Goal: Task Accomplishment & Management: Use online tool/utility

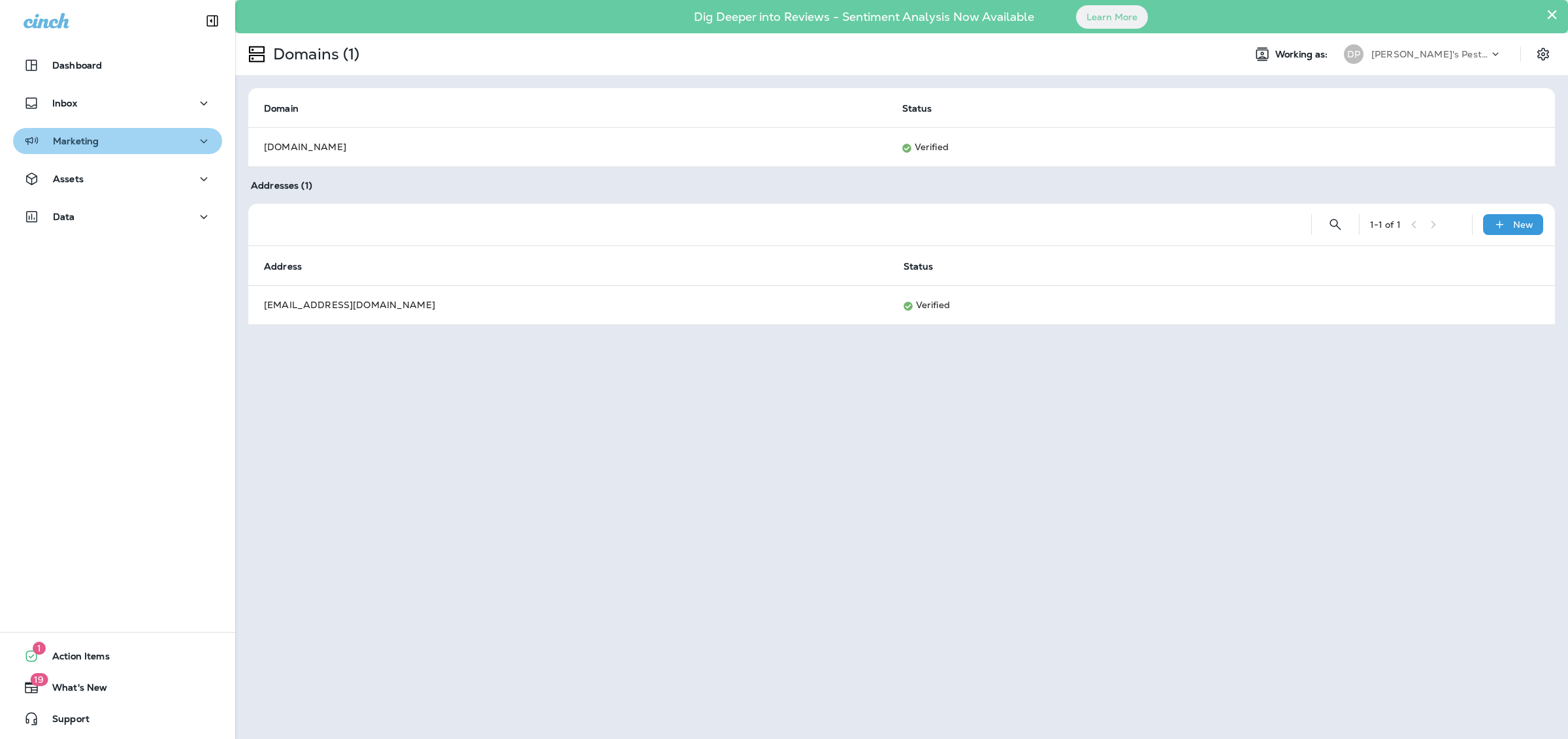
click at [124, 137] on div "Marketing" at bounding box center [118, 141] width 188 height 16
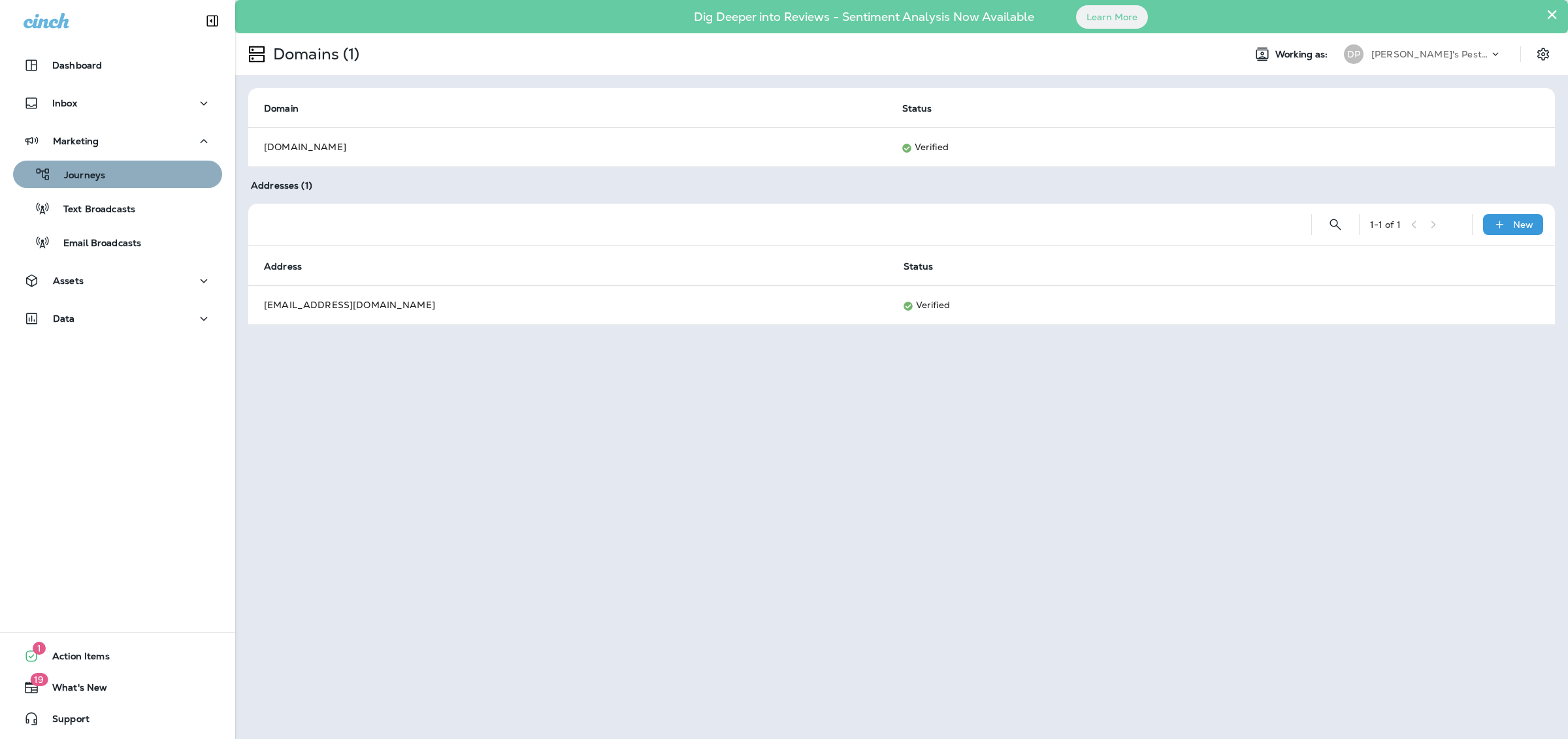
click at [168, 178] on div "Journeys" at bounding box center [118, 174] width 199 height 19
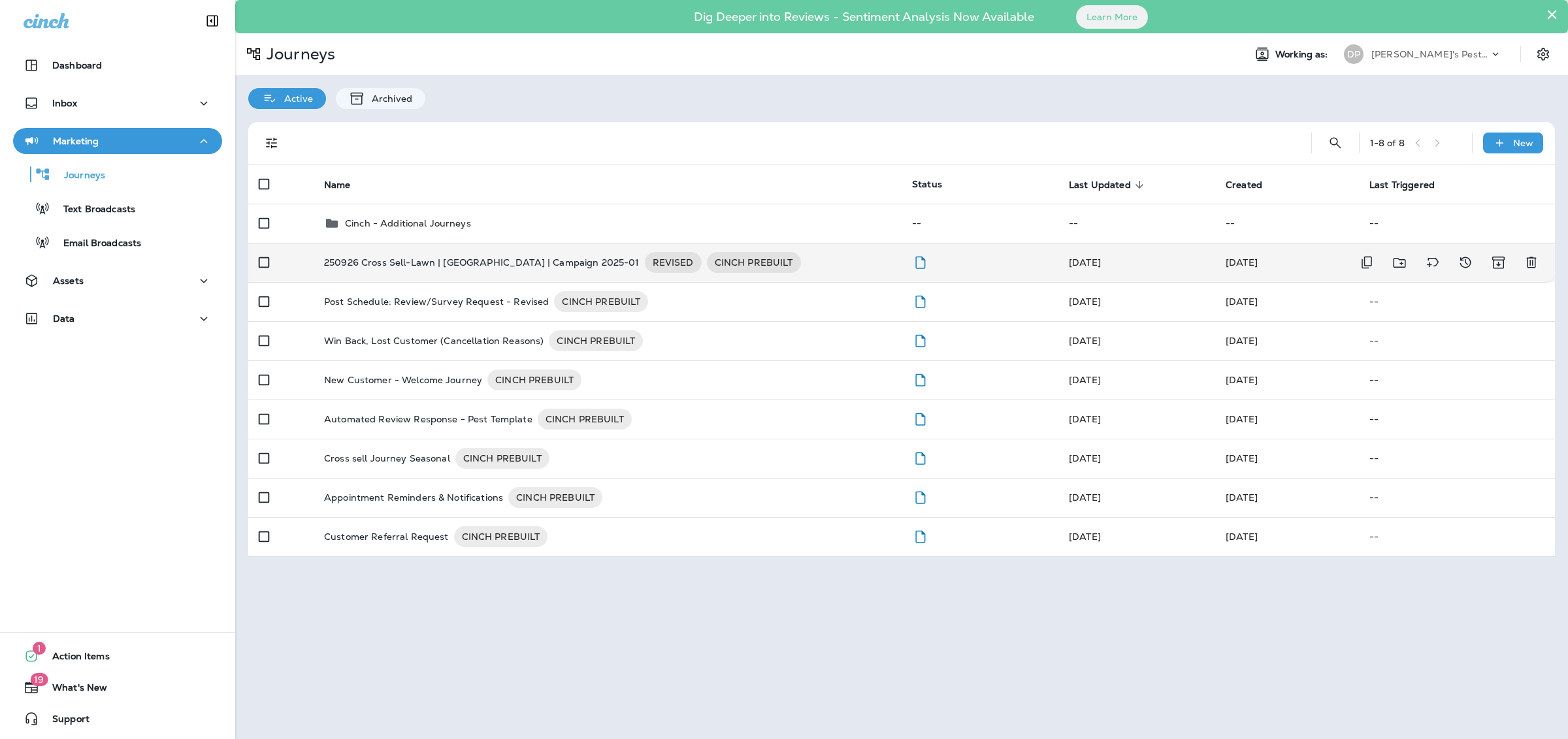
click at [432, 268] on p "250926 Cross Sell-Lawn | [GEOGRAPHIC_DATA] | Campaign 2025-01" at bounding box center [482, 262] width 315 height 21
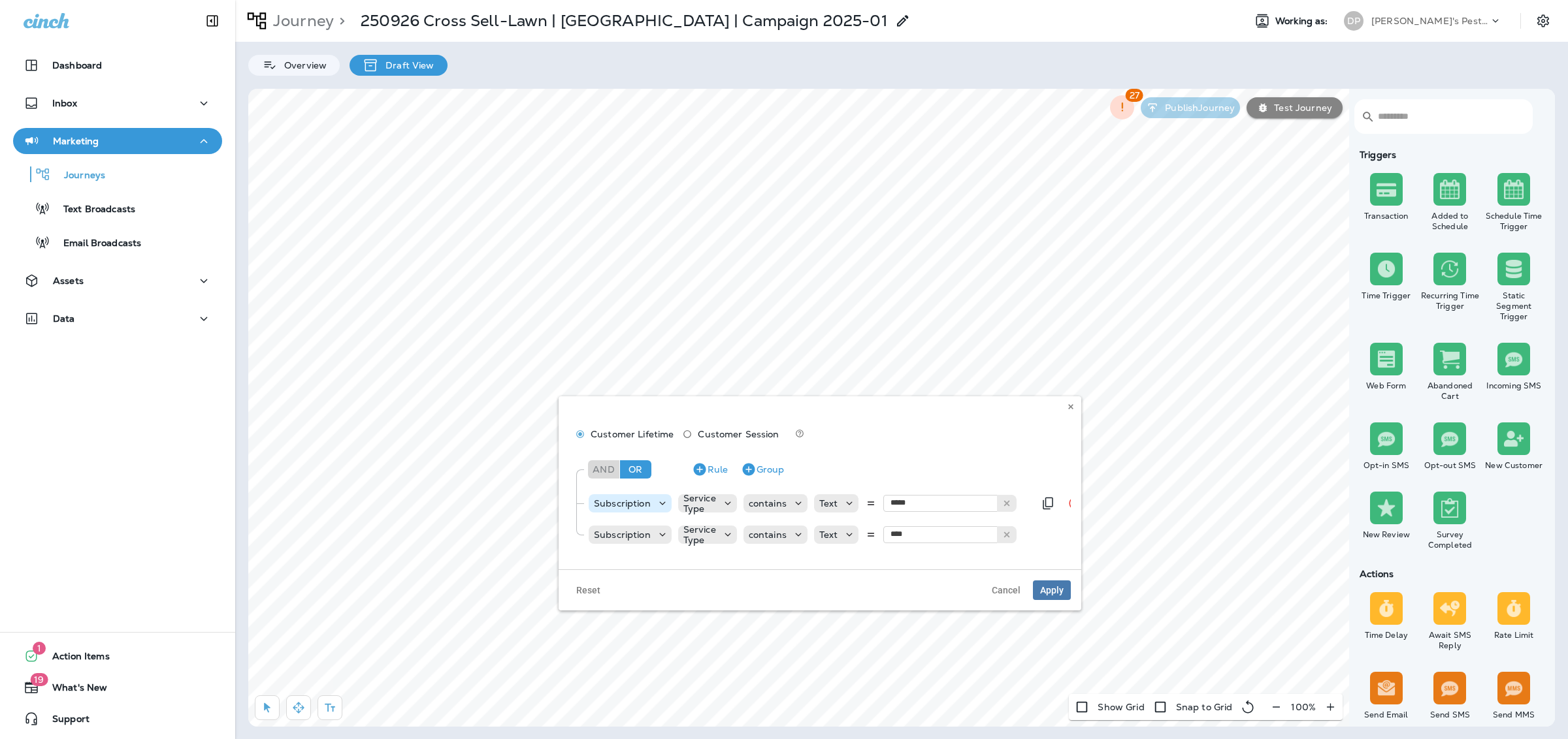
click at [642, 505] on p "Subscription" at bounding box center [622, 504] width 57 height 11
click at [648, 505] on p "Subscription" at bounding box center [622, 504] width 57 height 11
click at [1009, 503] on button at bounding box center [1006, 504] width 19 height 17
click at [975, 505] on input "text" at bounding box center [949, 504] width 131 height 17
click at [921, 501] on input "text" at bounding box center [949, 504] width 131 height 17
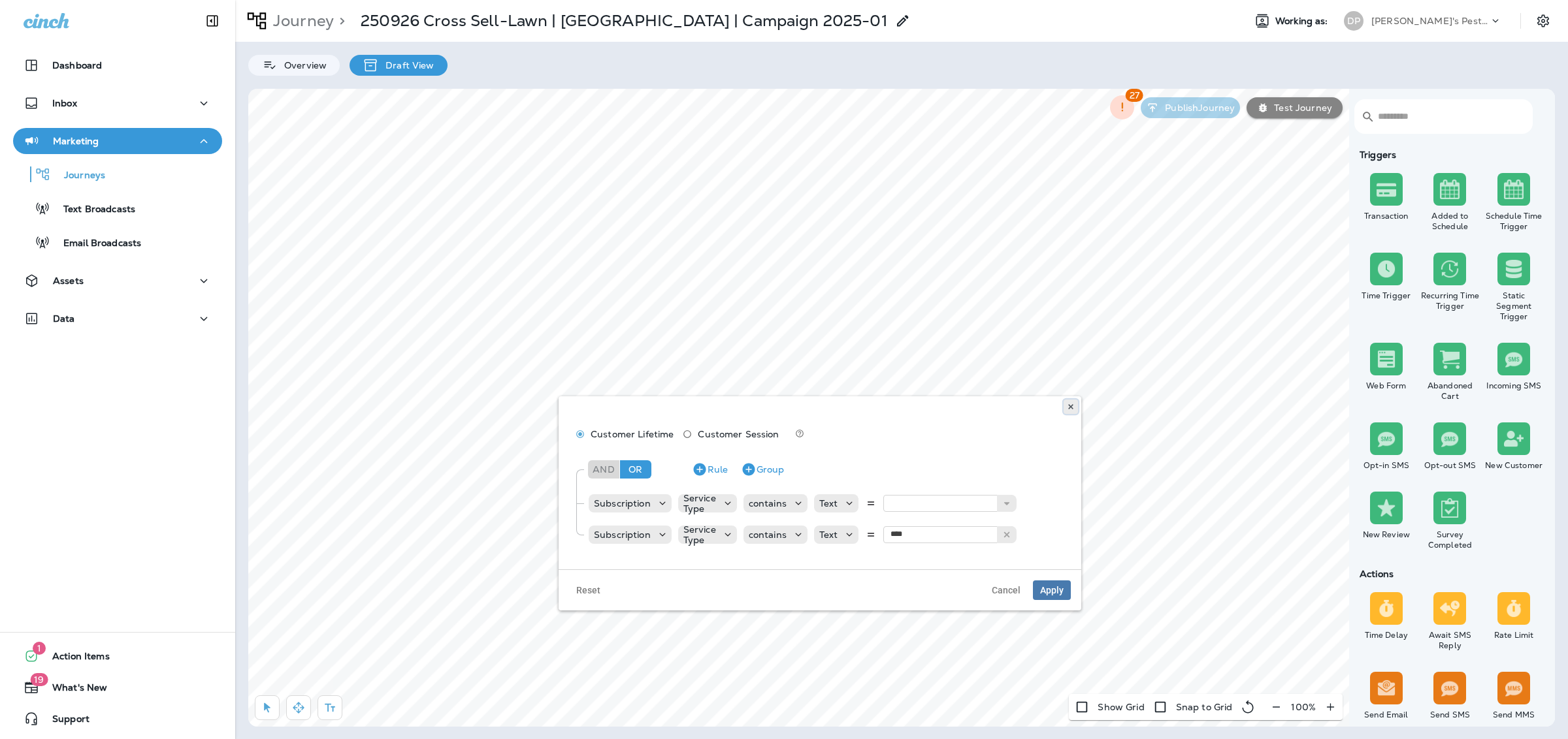
click at [1069, 408] on use at bounding box center [1071, 407] width 5 height 5
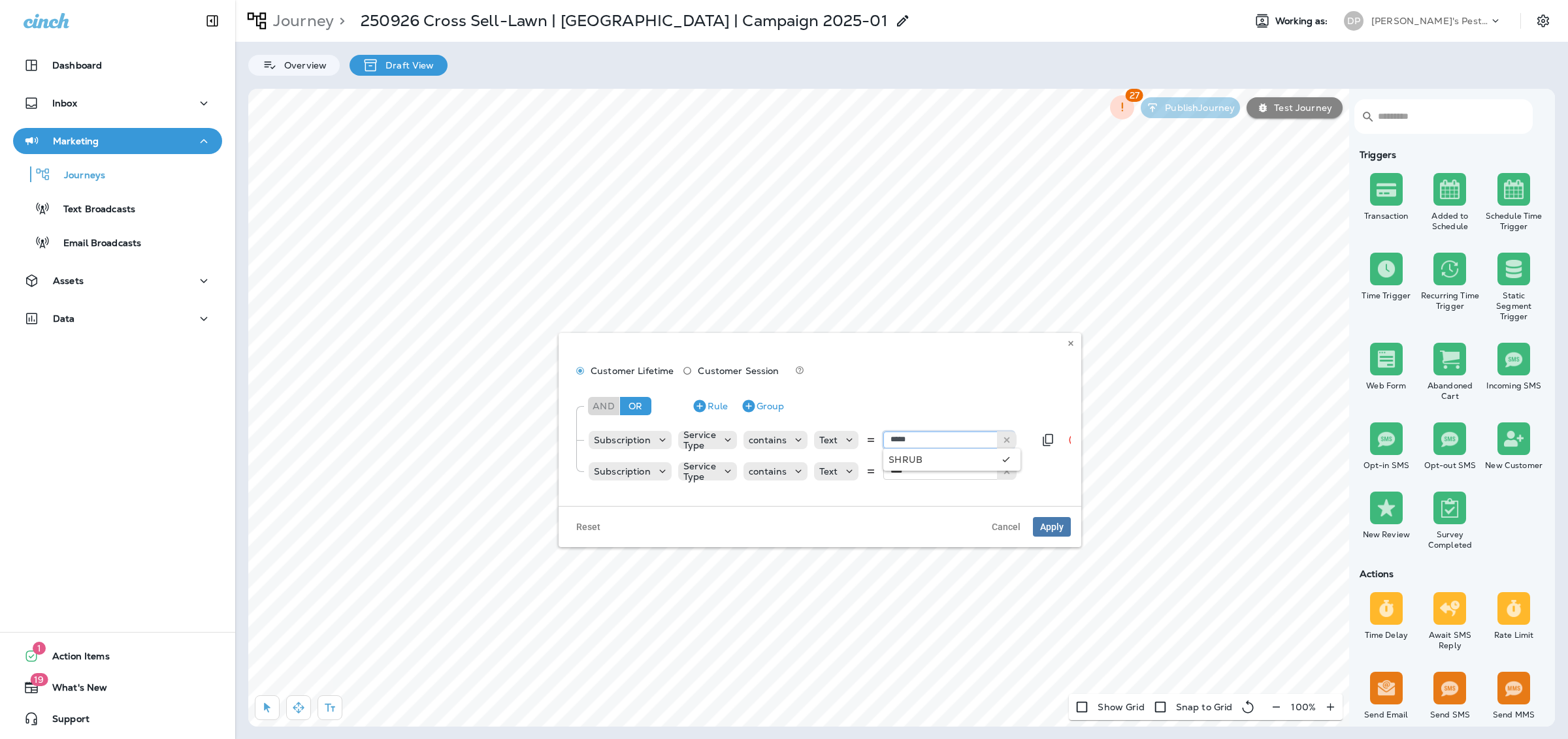
click at [947, 448] on div "***** SHRUB" at bounding box center [952, 440] width 137 height 17
click at [1067, 340] on icon at bounding box center [1071, 344] width 8 height 8
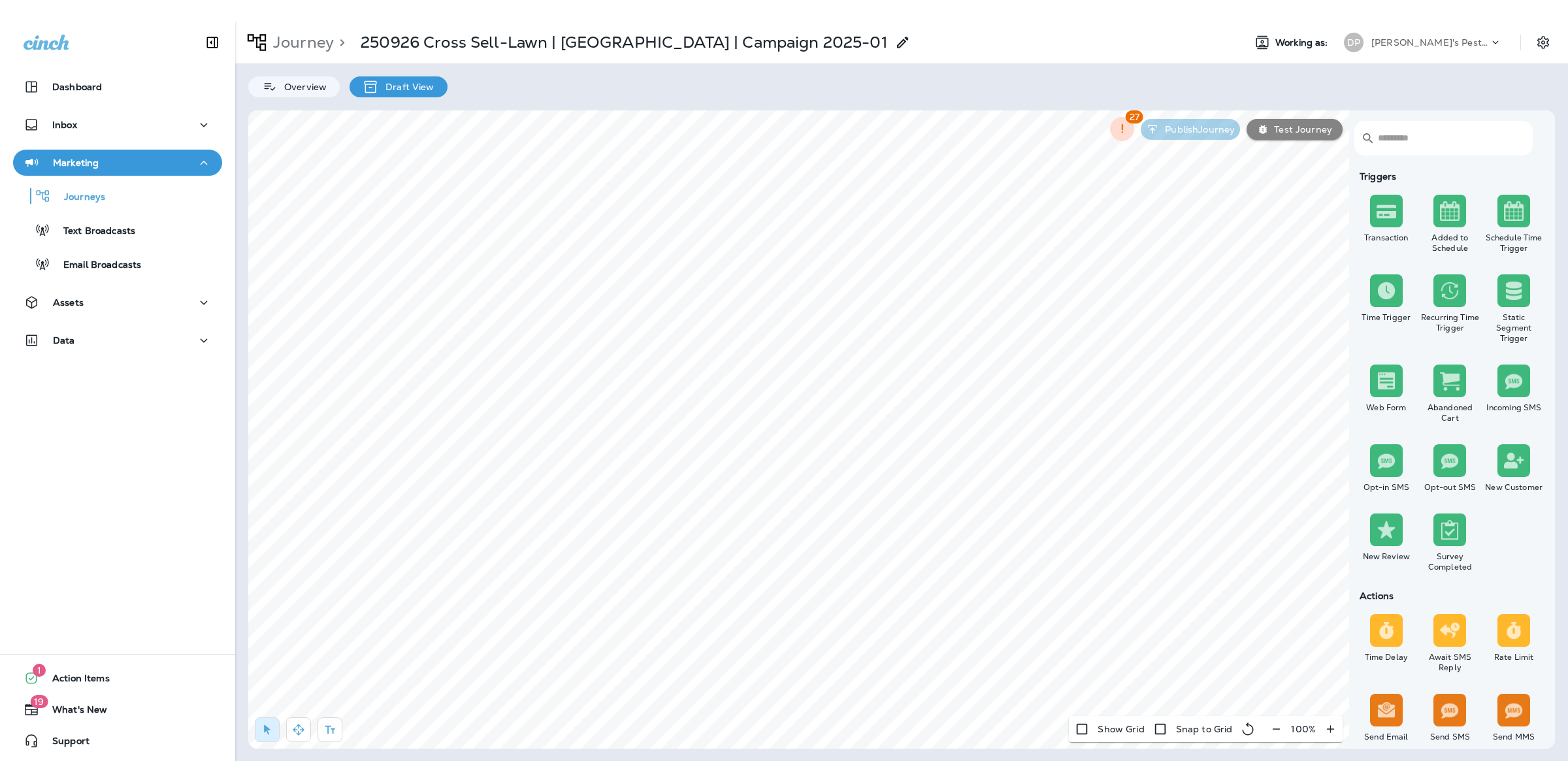
scroll to position [3, 0]
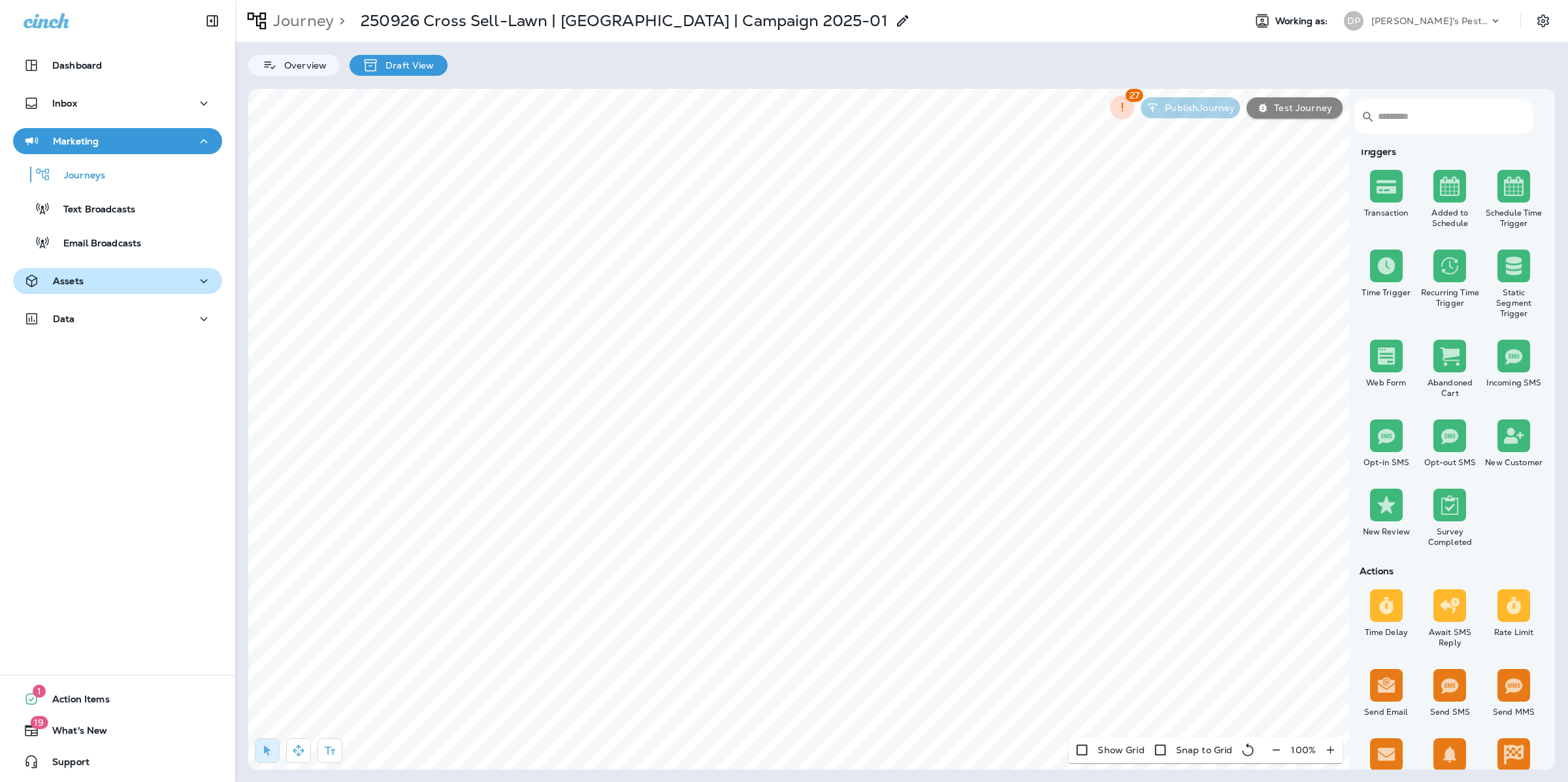
click at [85, 286] on div "Assets" at bounding box center [118, 281] width 188 height 16
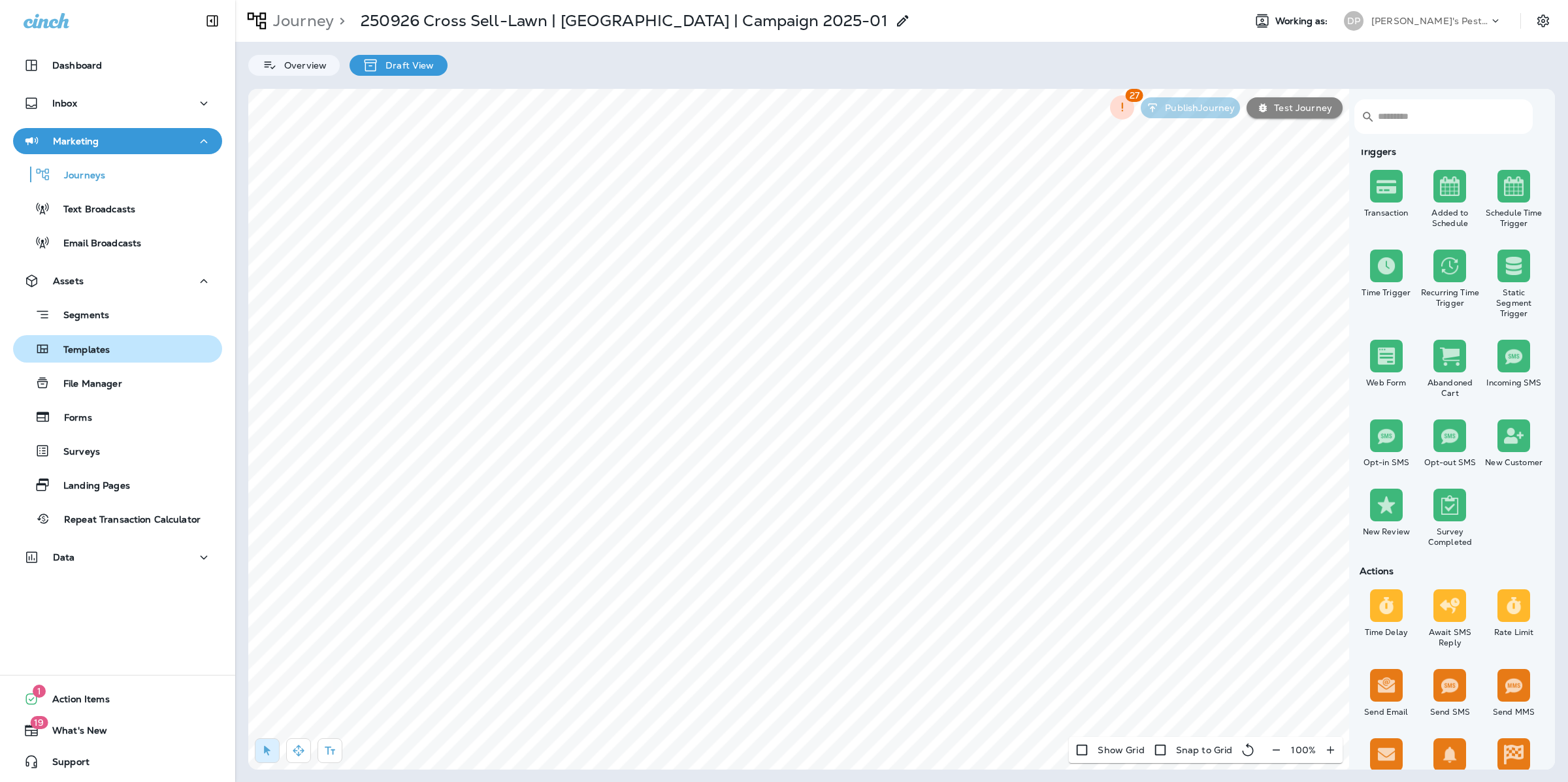
click at [121, 352] on div "Templates" at bounding box center [118, 348] width 199 height 19
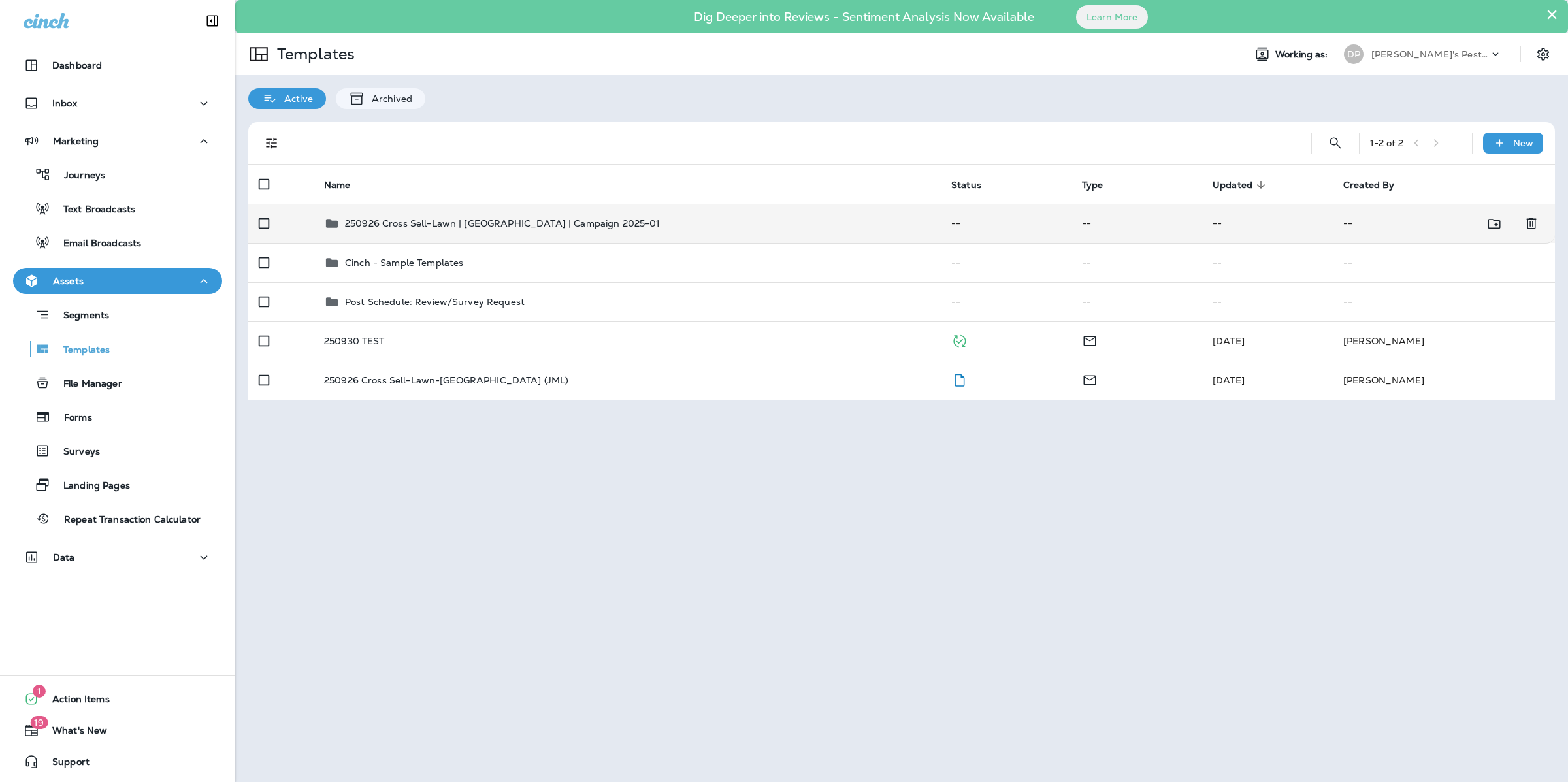
click at [510, 226] on p "250926 Cross Sell-Lawn | [GEOGRAPHIC_DATA] | Campaign 2025-01" at bounding box center [502, 224] width 315 height 11
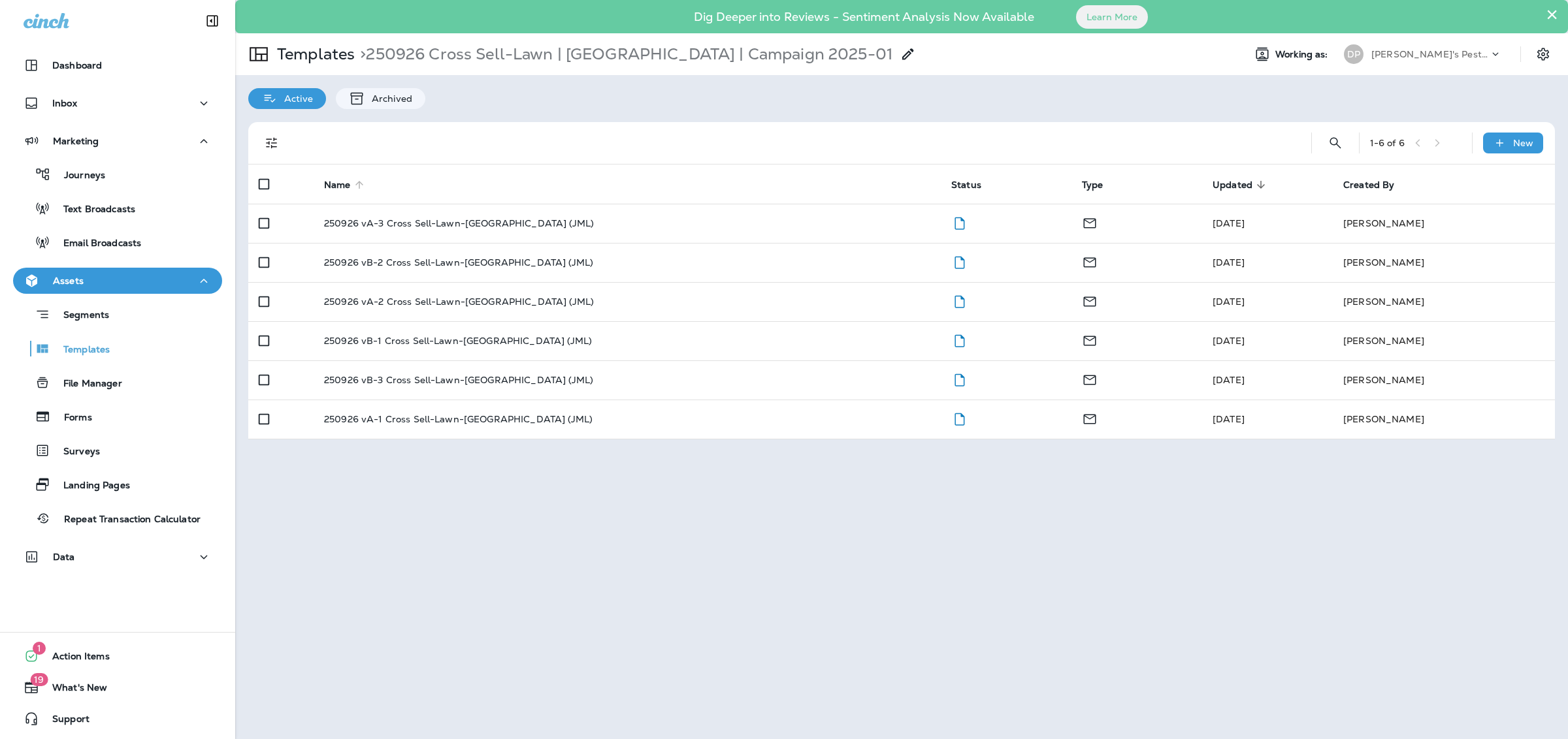
click at [336, 188] on span "Name" at bounding box center [337, 185] width 27 height 11
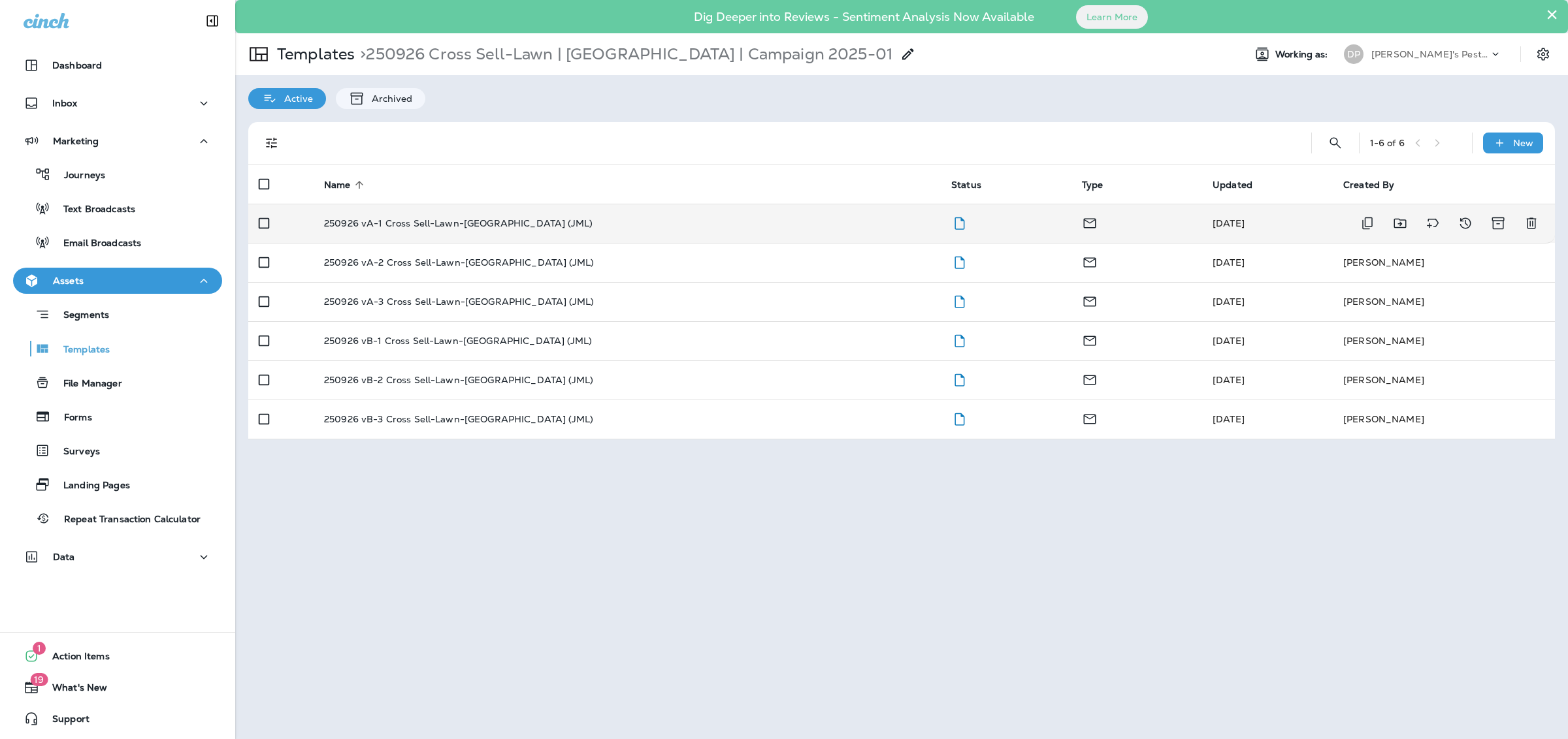
click at [365, 225] on p "250926 vA-1 Cross Sell-Lawn-[GEOGRAPHIC_DATA] (JML)" at bounding box center [458, 224] width 269 height 11
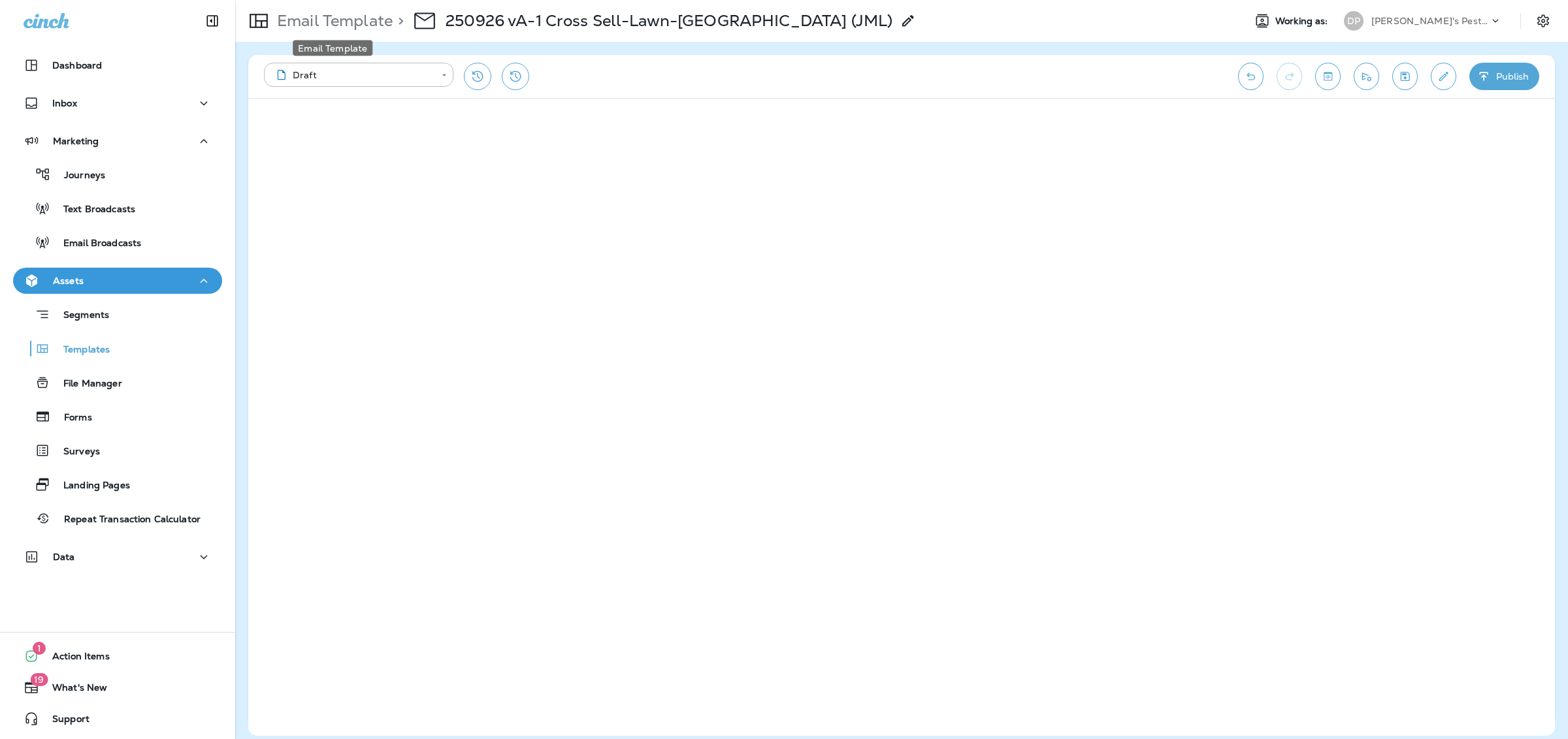
click at [383, 19] on p "Email Template" at bounding box center [332, 20] width 121 height 19
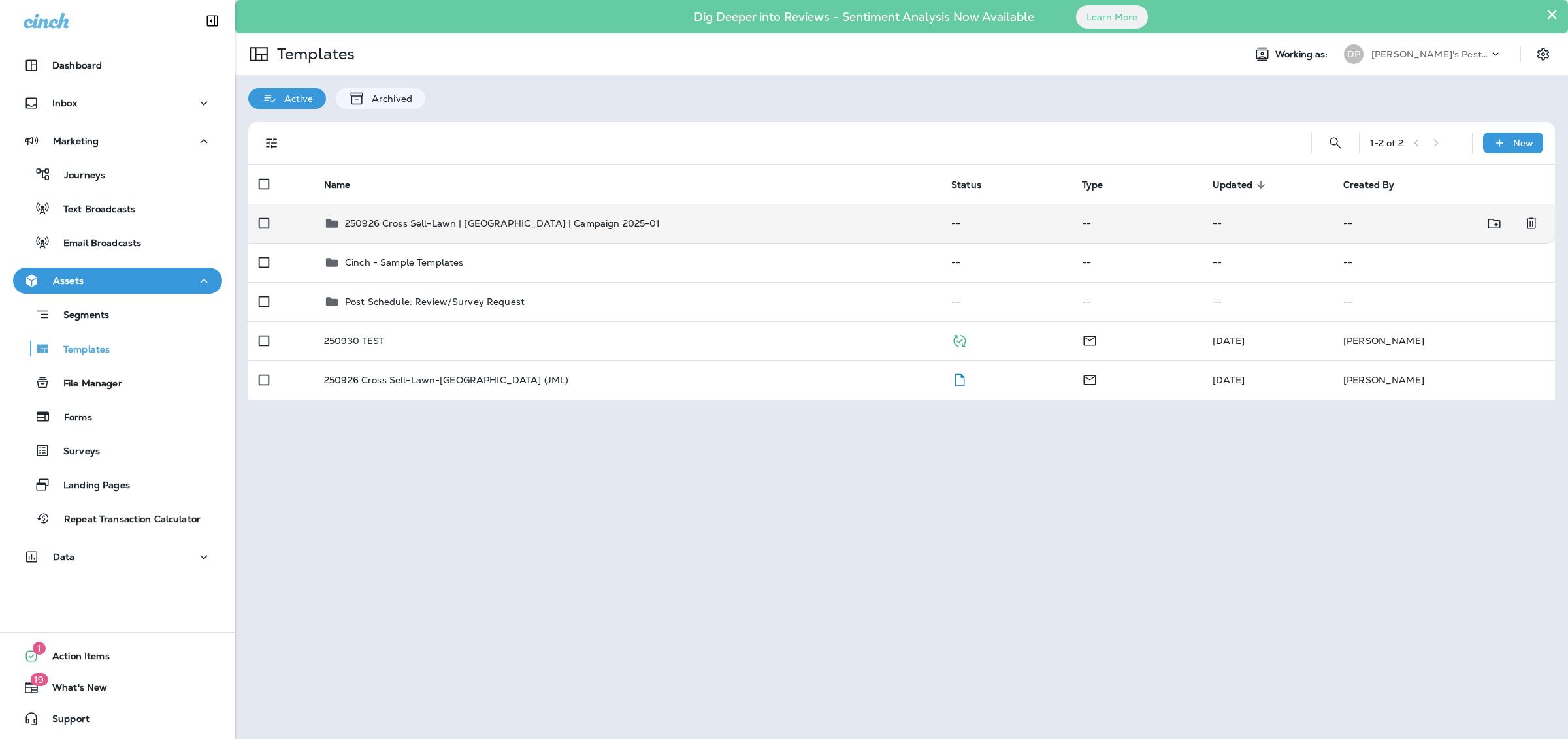
click at [382, 214] on td "250926 Cross Sell-Lawn | [GEOGRAPHIC_DATA] | Campaign 2025-01" at bounding box center [627, 223] width 627 height 39
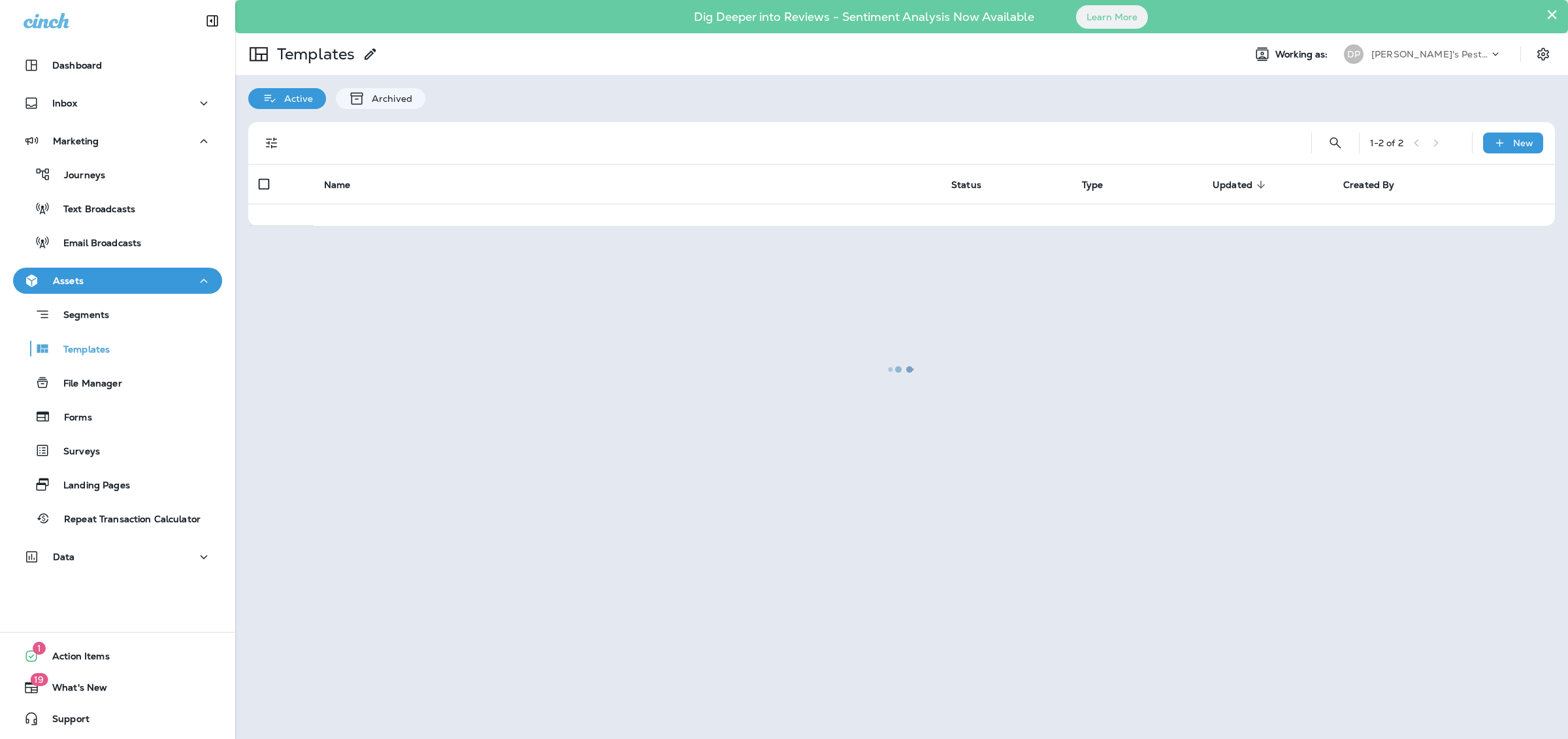
click at [382, 214] on div at bounding box center [901, 370] width 1330 height 737
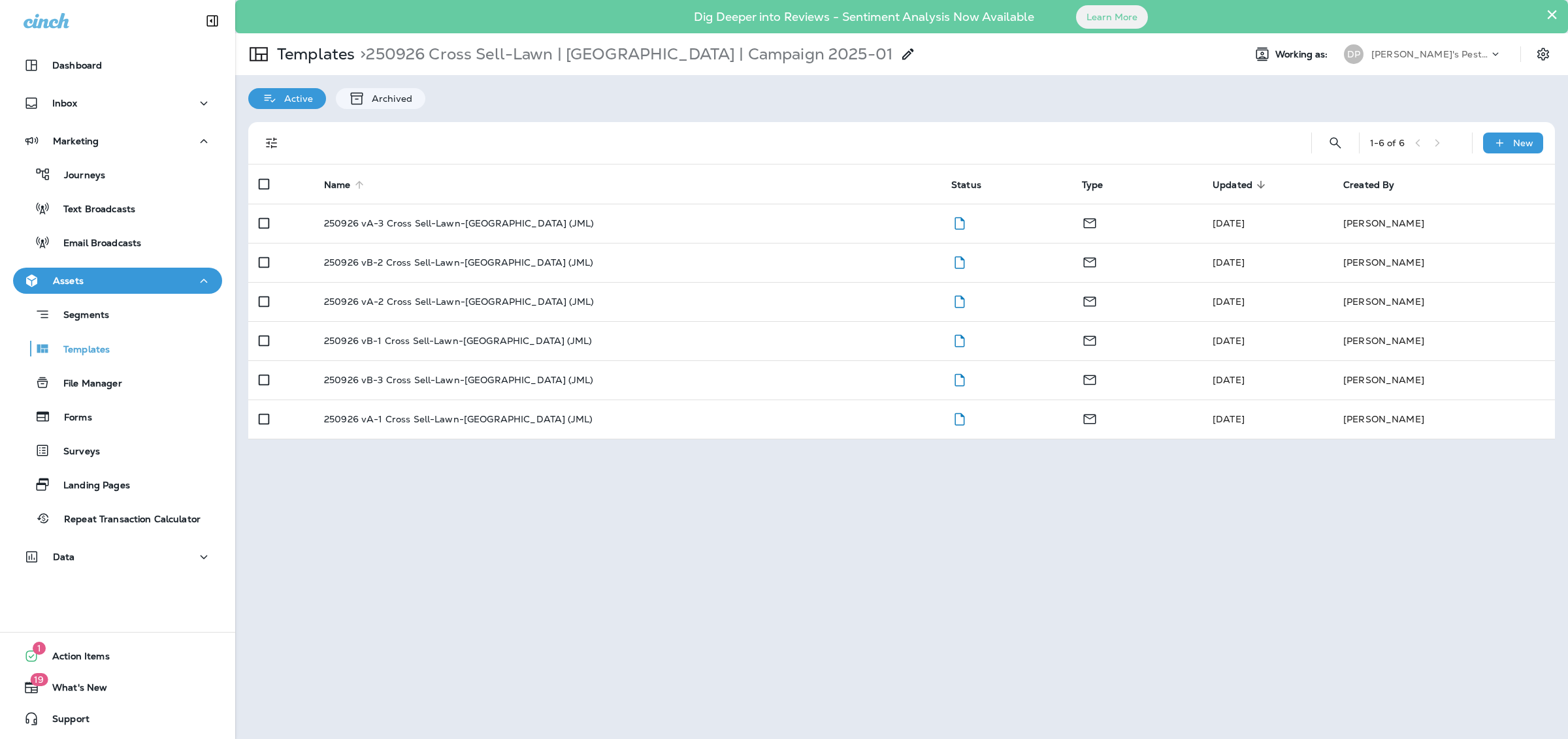
click at [337, 185] on span "Name" at bounding box center [337, 185] width 27 height 11
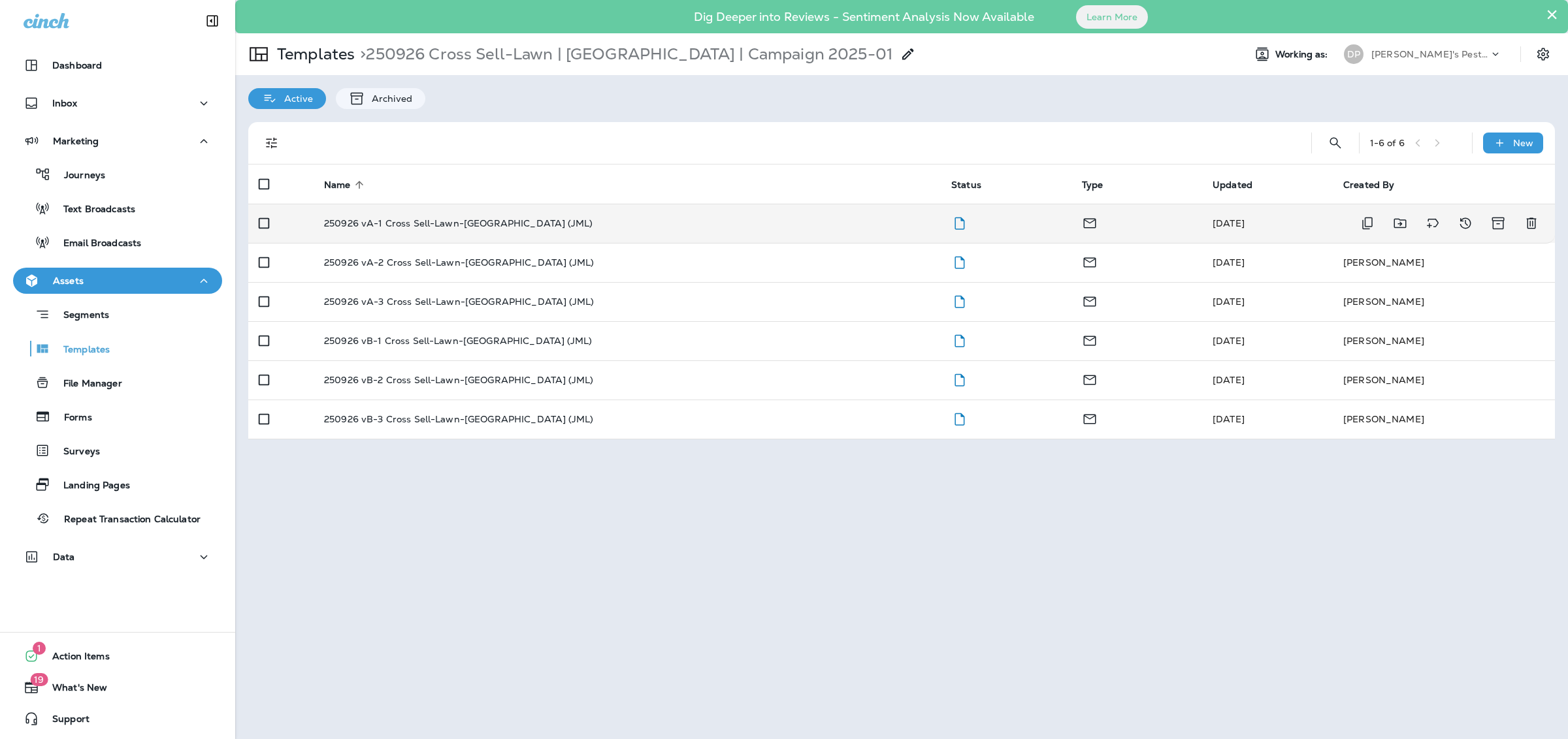
click at [375, 229] on td "250926 vA-1 Cross Sell-Lawn-[GEOGRAPHIC_DATA] (JML)" at bounding box center [627, 223] width 627 height 39
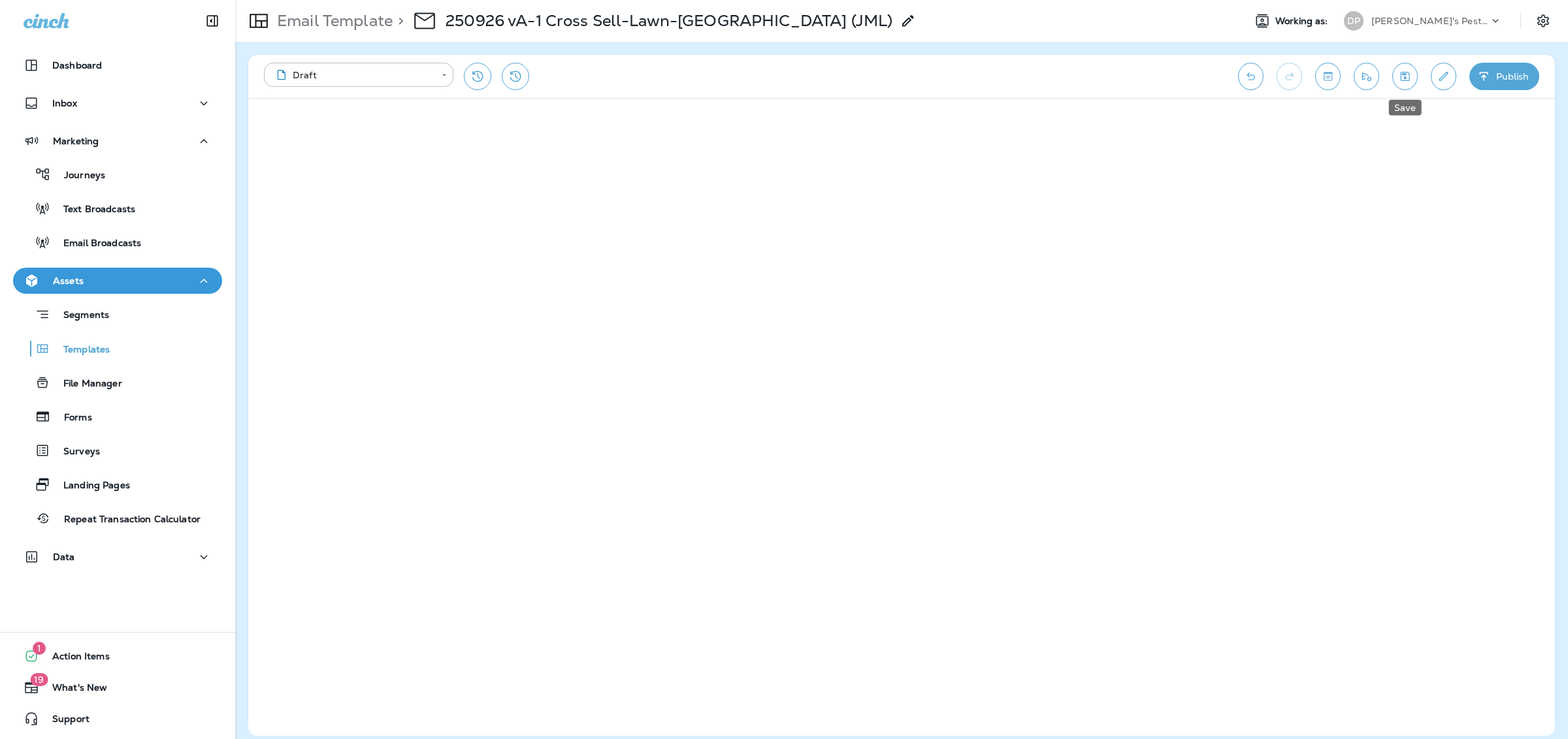
click at [1397, 83] on button "Save" at bounding box center [1405, 77] width 25 height 28
click at [381, 22] on p "Email Template" at bounding box center [332, 20] width 121 height 19
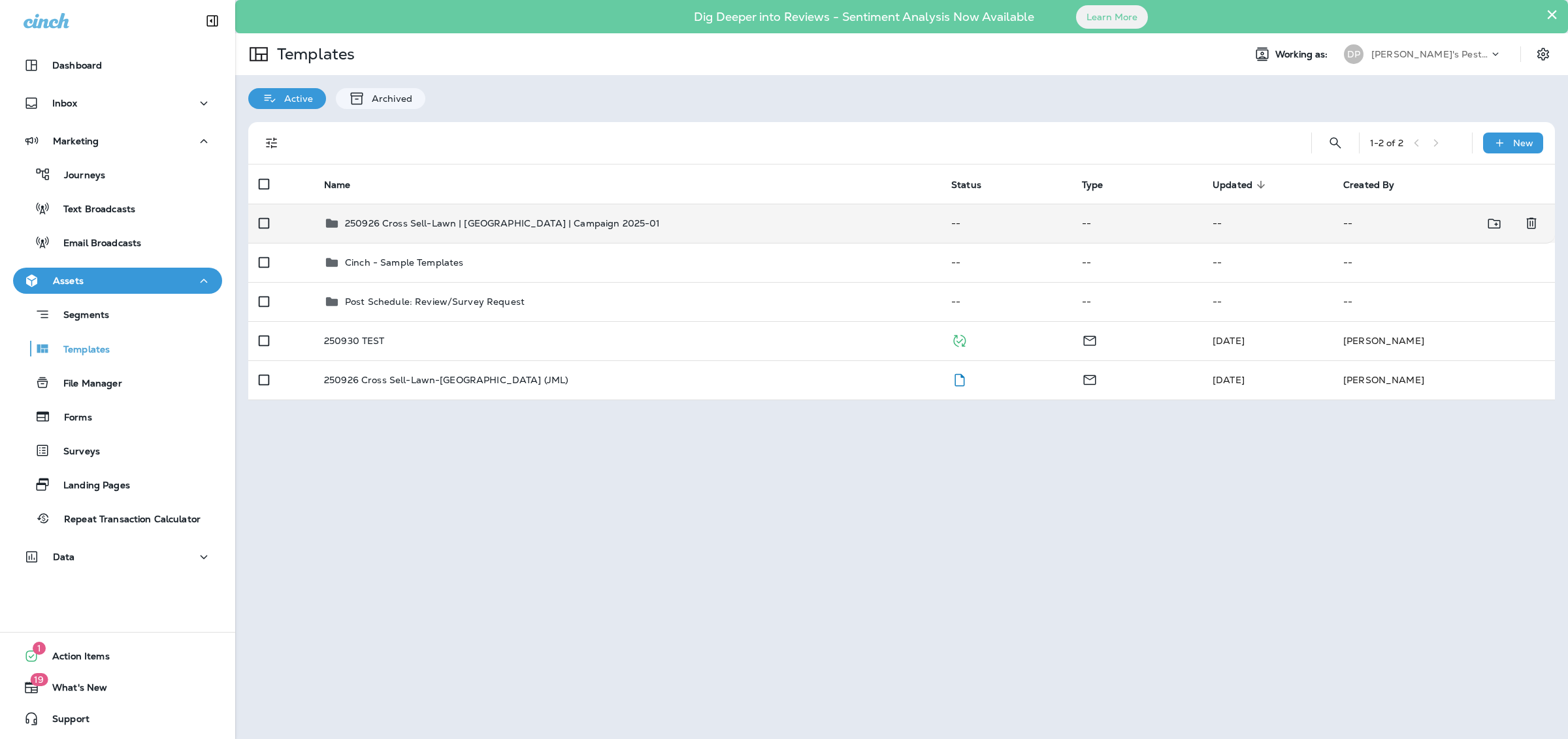
click at [380, 228] on p "250926 Cross Sell-Lawn | [GEOGRAPHIC_DATA] | Campaign 2025-01" at bounding box center [502, 224] width 315 height 11
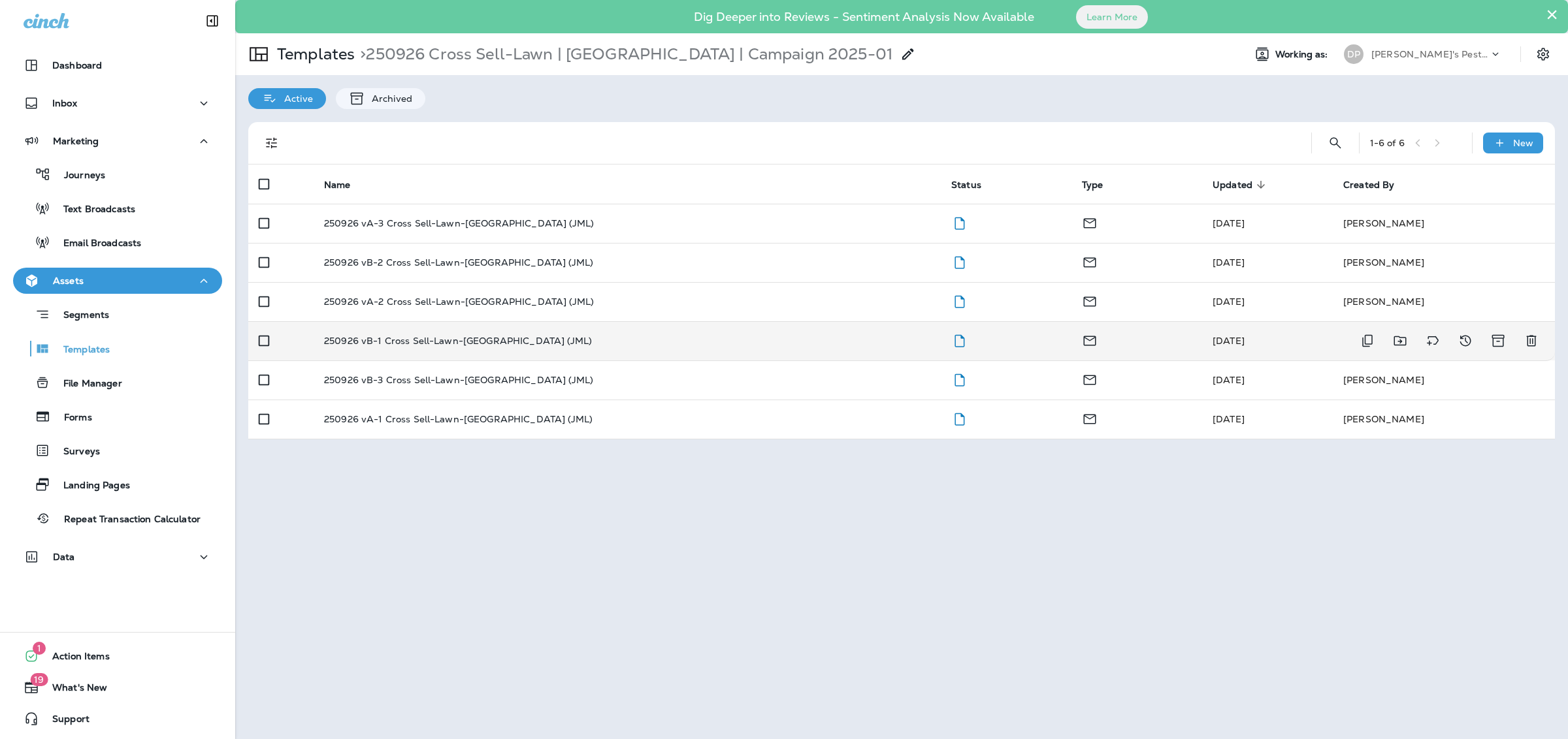
click at [416, 338] on p "250926 vB-1 Cross Sell-Lawn-[GEOGRAPHIC_DATA] (JML)" at bounding box center [458, 341] width 268 height 11
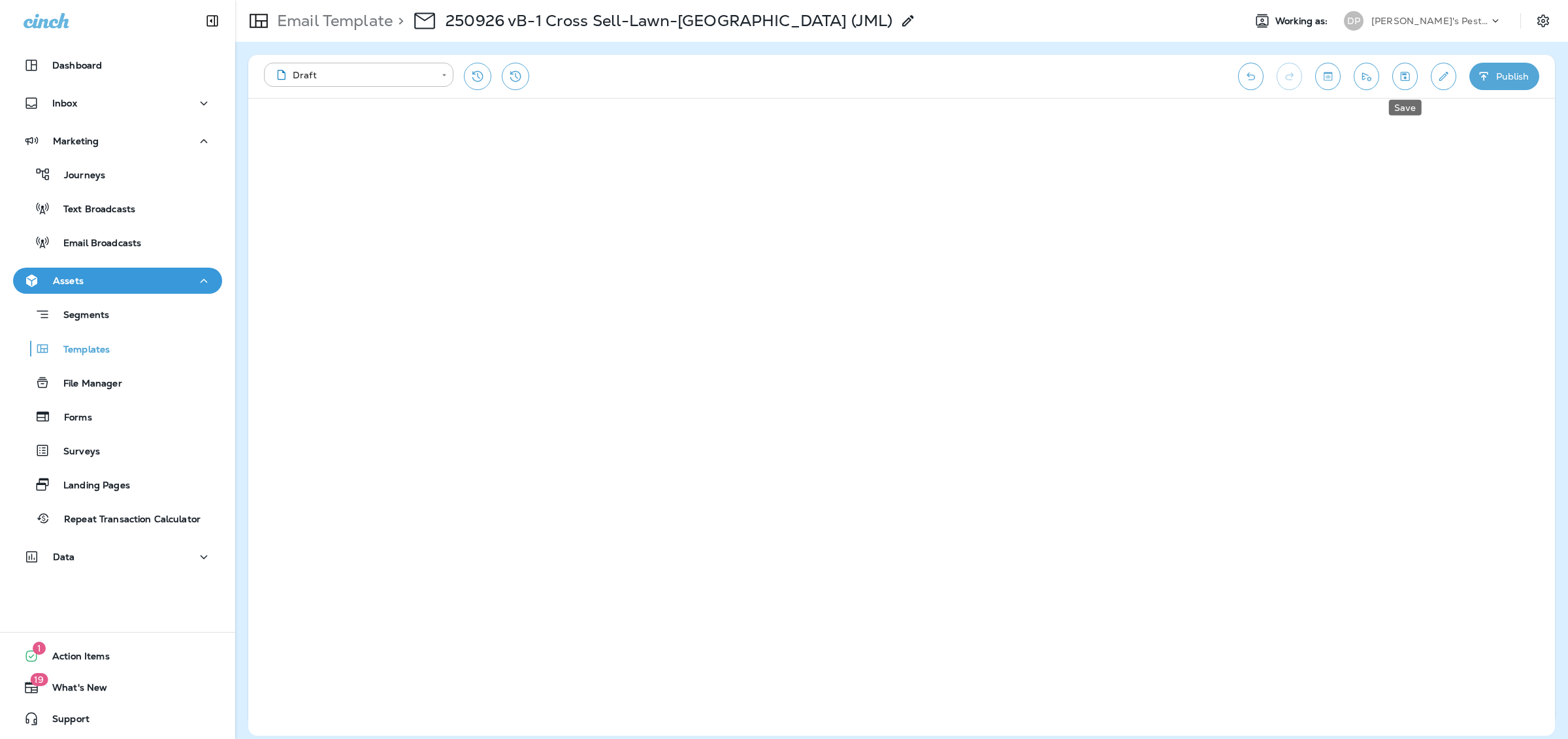
click at [1399, 79] on icon "Save" at bounding box center [1406, 76] width 14 height 13
click at [358, 23] on p "Email Template" at bounding box center [332, 20] width 121 height 19
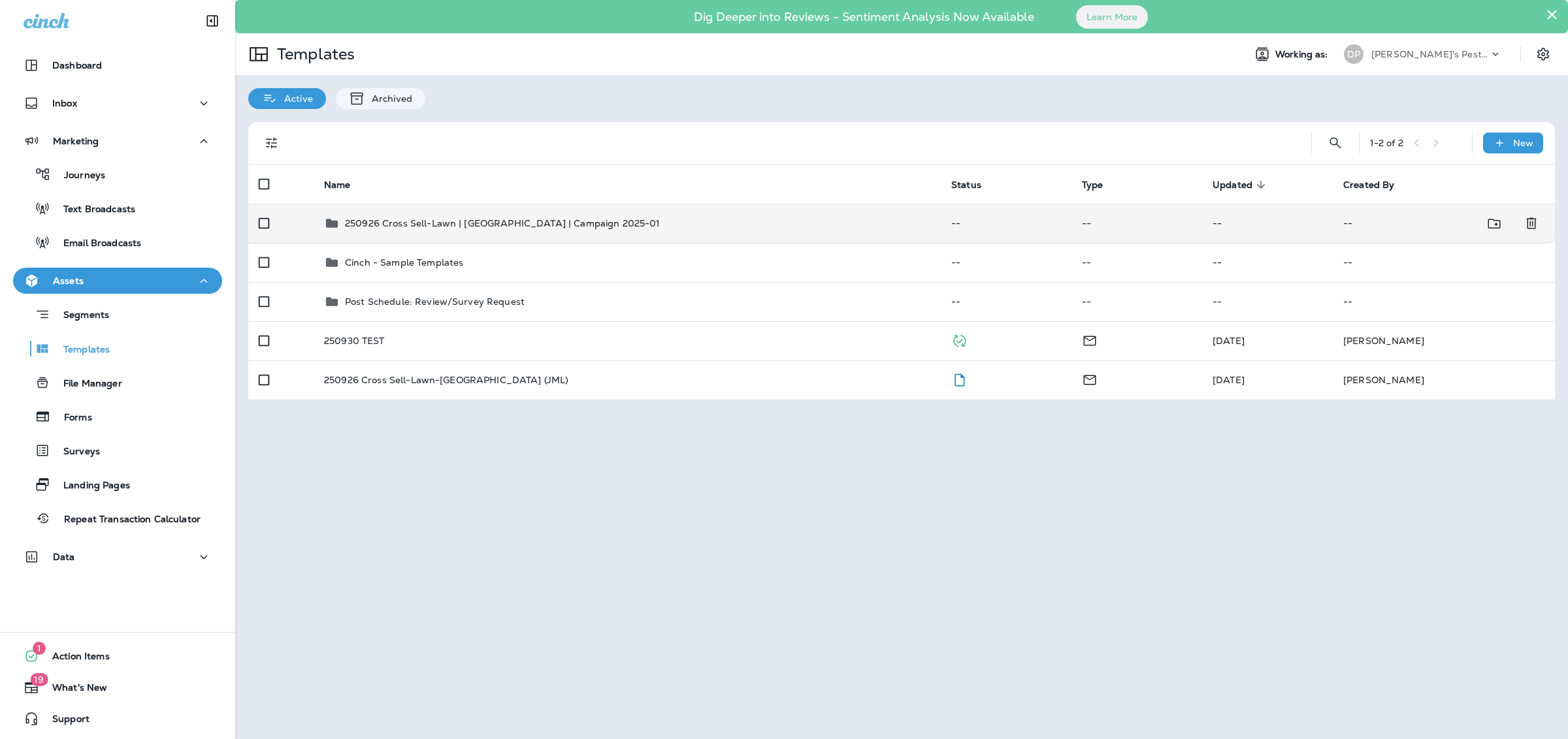
click at [403, 216] on div "250926 Cross Sell-Lawn | [GEOGRAPHIC_DATA] | Campaign 2025-01" at bounding box center [502, 223] width 315 height 15
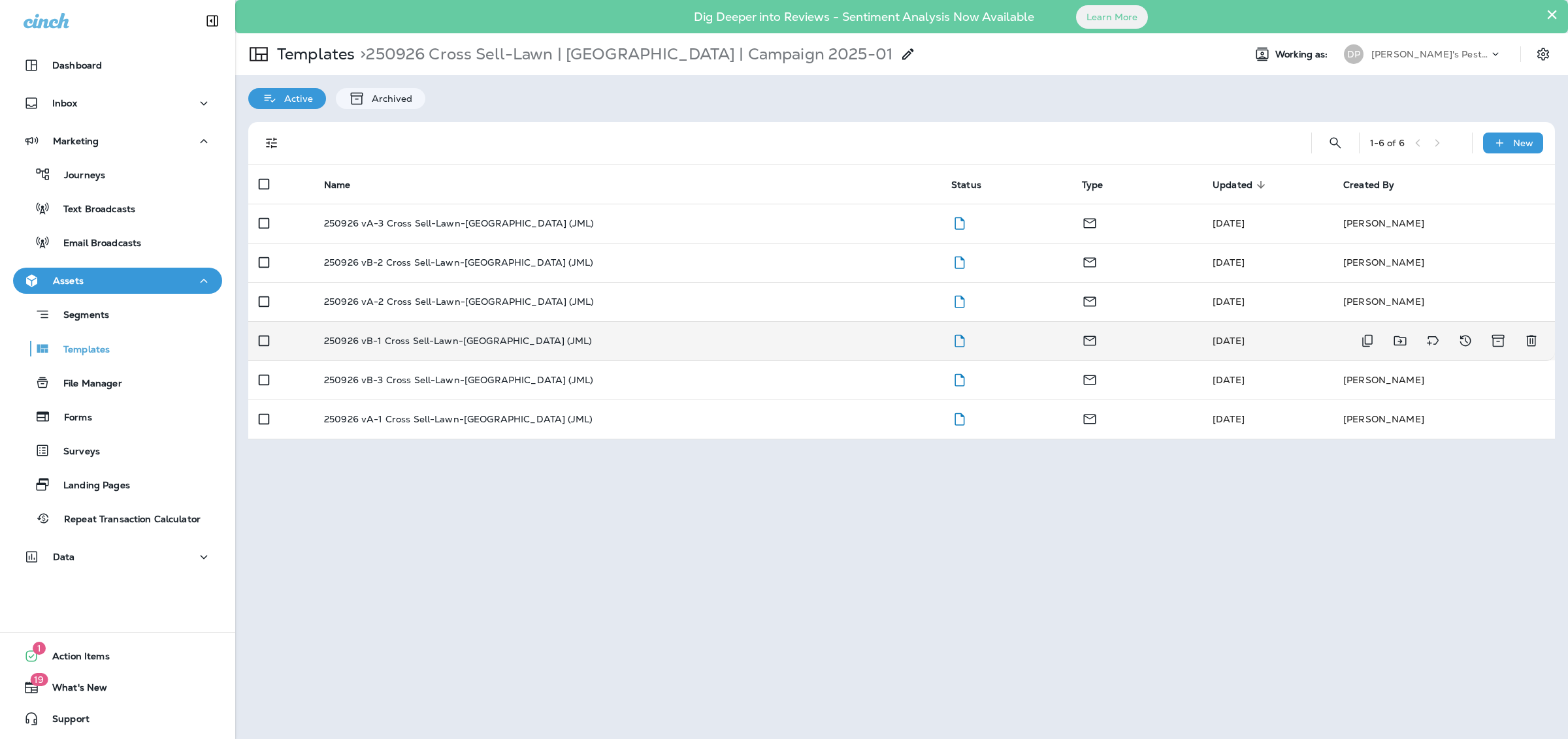
click at [436, 348] on td "250926 vB-1 Cross Sell-Lawn-[GEOGRAPHIC_DATA] (JML)" at bounding box center [627, 341] width 627 height 39
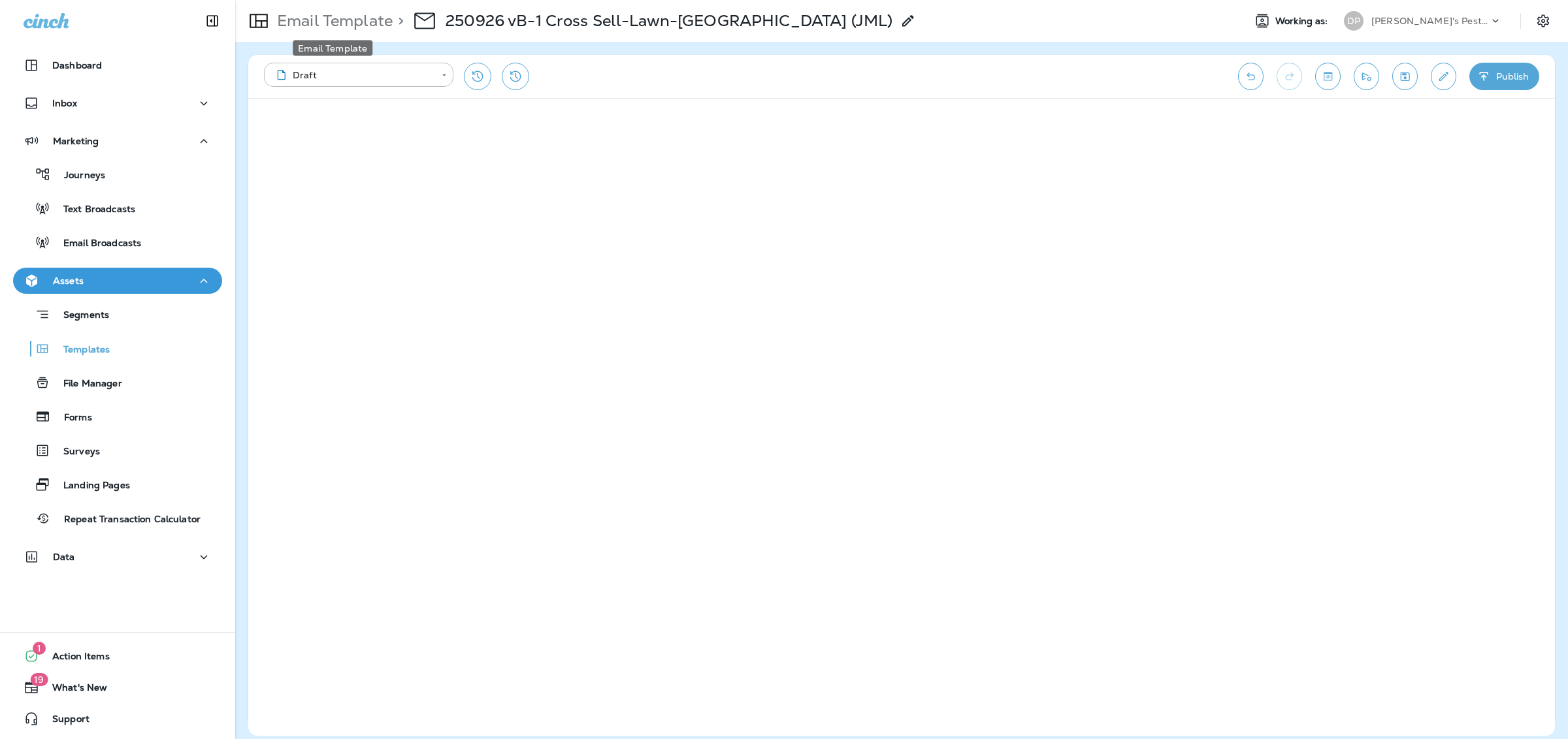
click at [361, 28] on p "Email Template" at bounding box center [332, 20] width 121 height 19
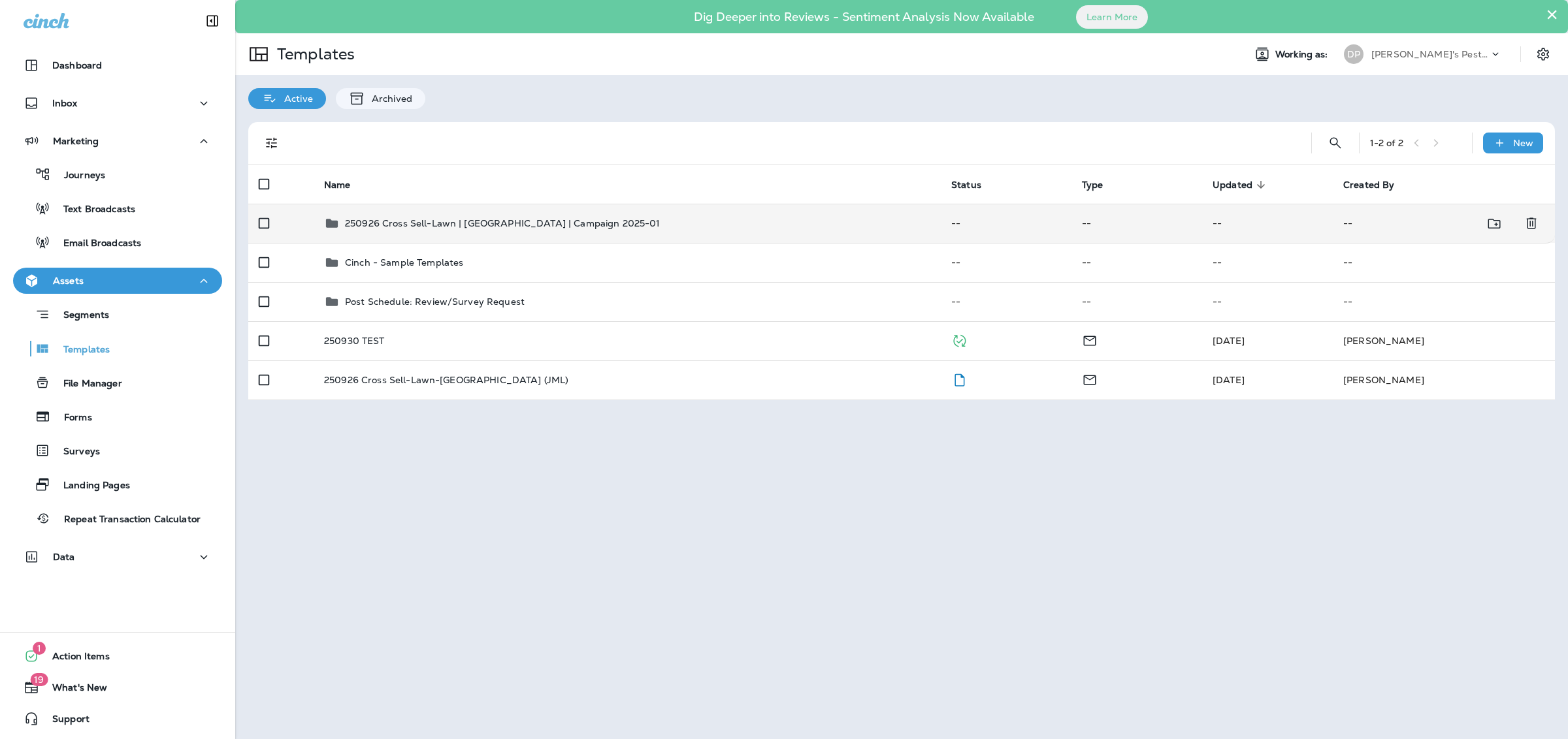
click at [440, 221] on p "250926 Cross Sell-Lawn | [GEOGRAPHIC_DATA] | Campaign 2025-01" at bounding box center [502, 224] width 315 height 11
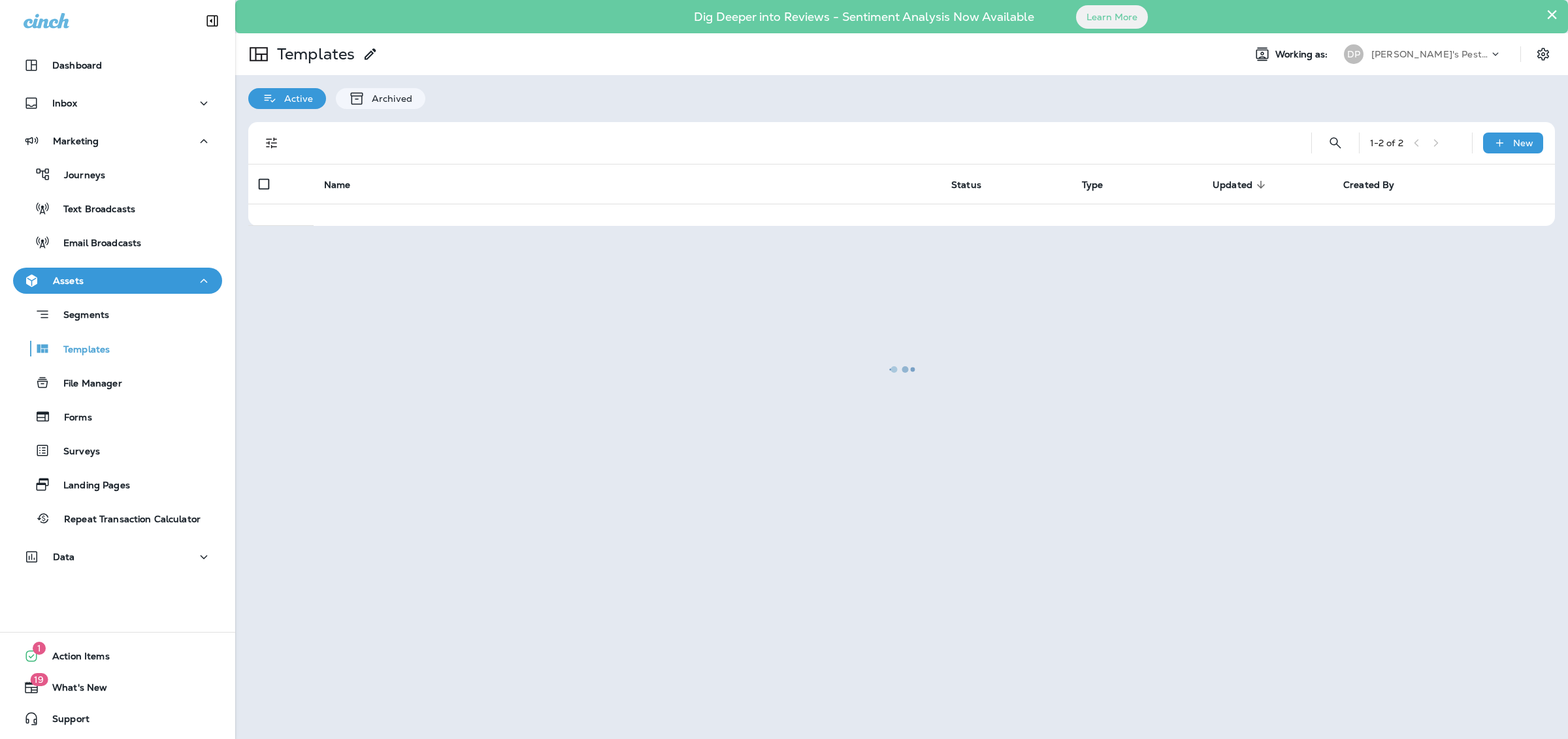
click at [440, 221] on div at bounding box center [901, 370] width 1330 height 737
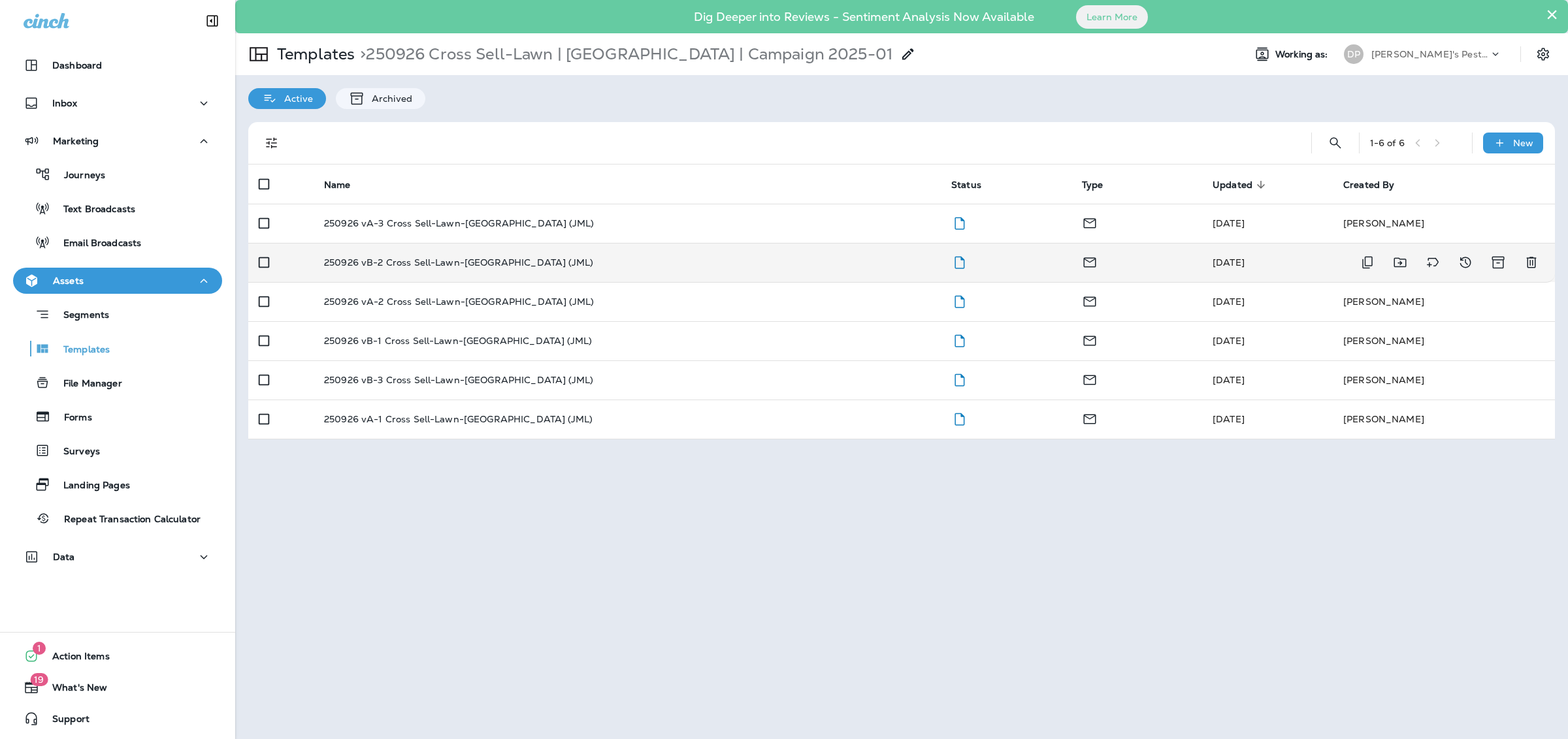
click at [397, 265] on p "250926 vB-2 Cross Sell-Lawn-[GEOGRAPHIC_DATA] (JML)" at bounding box center [459, 263] width 269 height 11
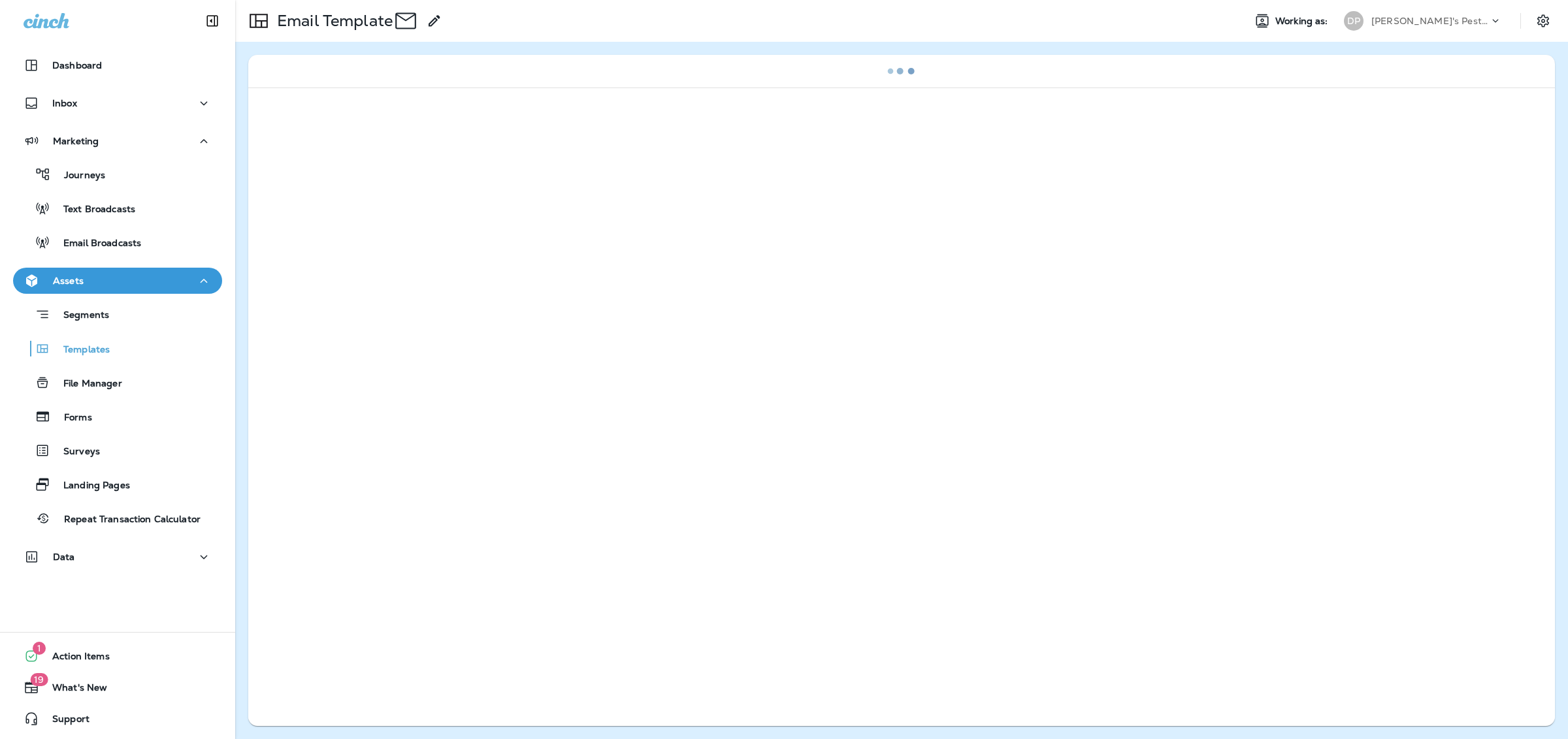
click at [397, 265] on div at bounding box center [902, 407] width 1307 height 638
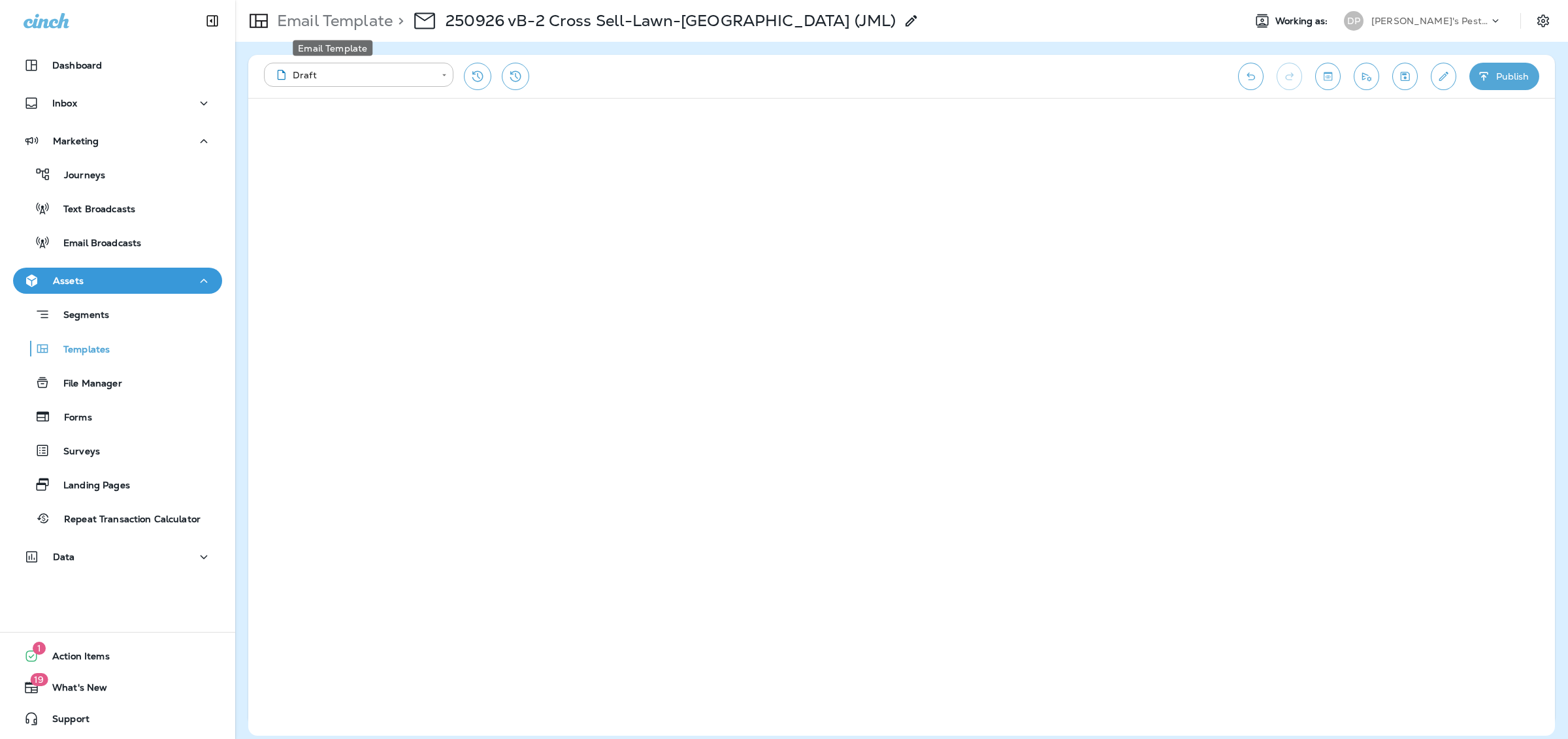
click at [327, 27] on p "Email Template" at bounding box center [332, 20] width 121 height 19
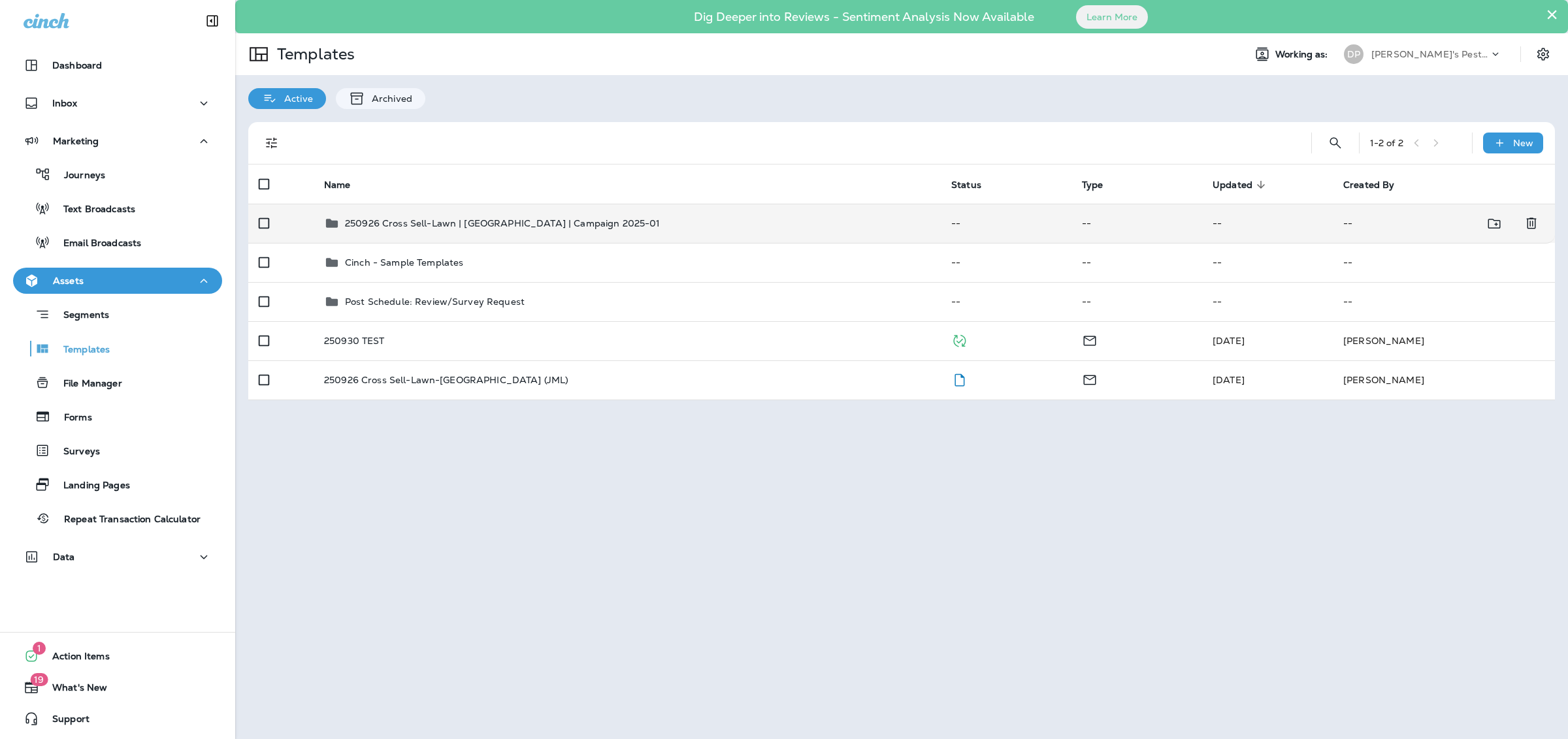
click at [524, 227] on p "250926 Cross Sell-Lawn | [GEOGRAPHIC_DATA] | Campaign 2025-01" at bounding box center [502, 224] width 315 height 11
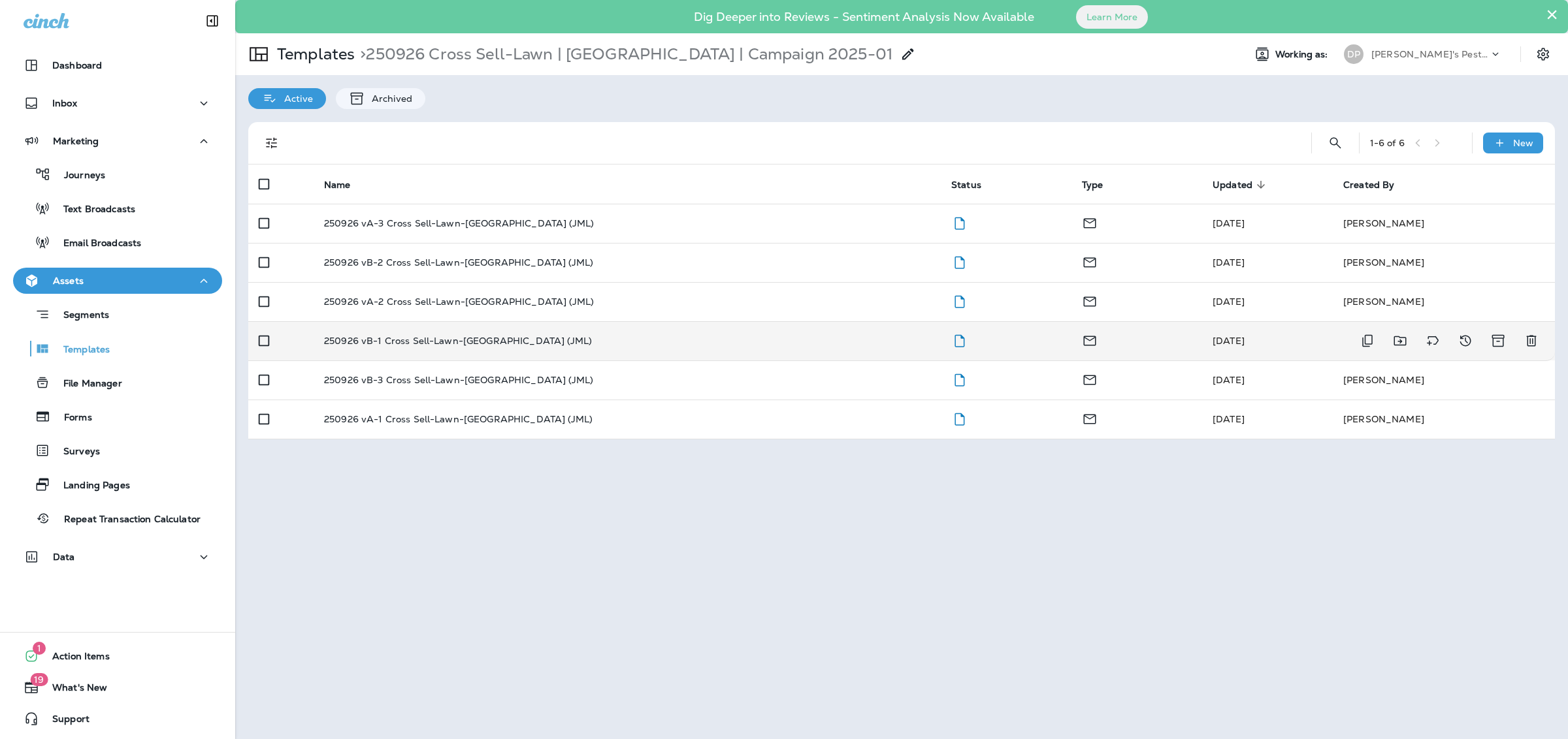
click at [408, 338] on p "250926 vB-1 Cross Sell-Lawn-[GEOGRAPHIC_DATA] (JML)" at bounding box center [458, 341] width 268 height 11
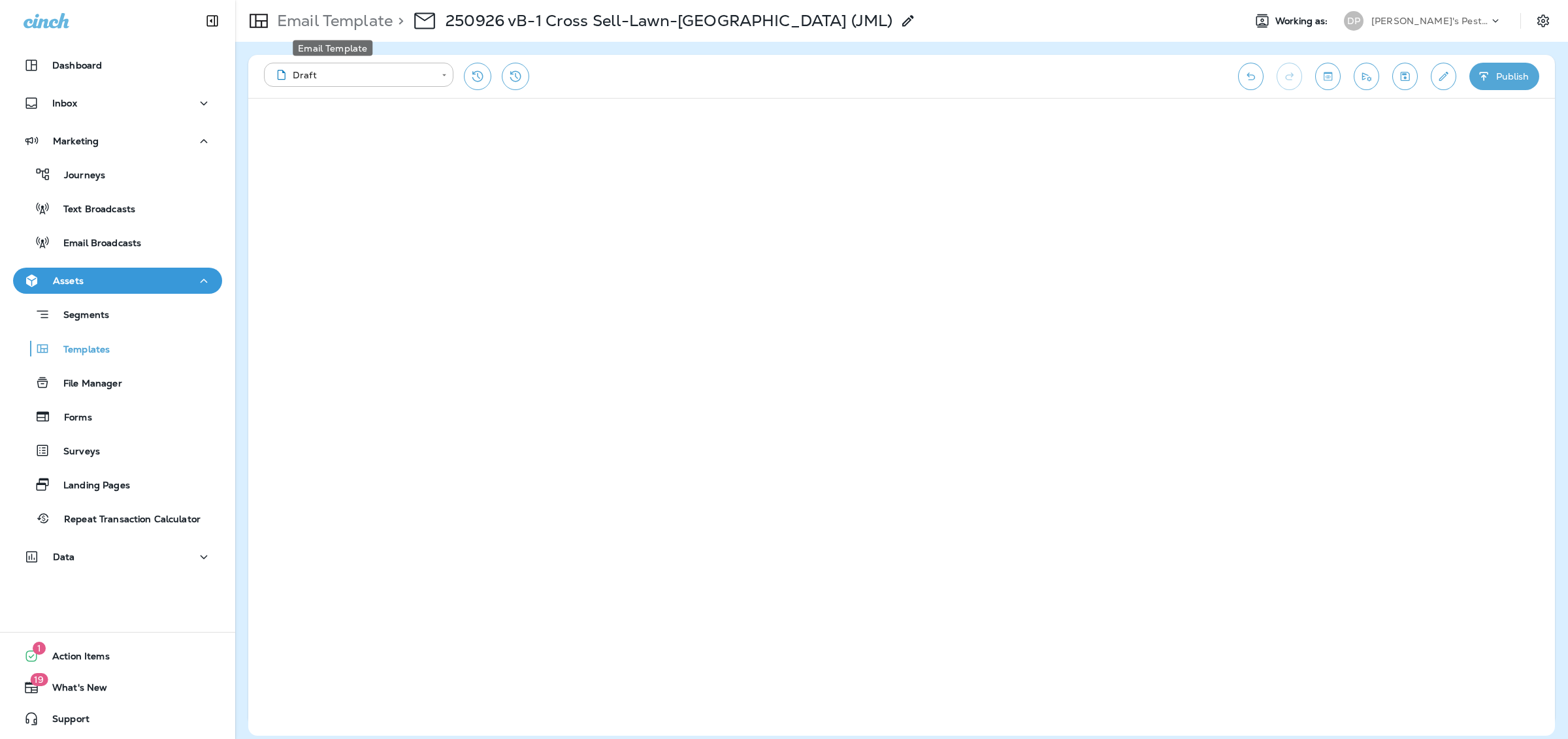
click at [359, 27] on p "Email Template" at bounding box center [332, 20] width 121 height 19
